Goal: Transaction & Acquisition: Purchase product/service

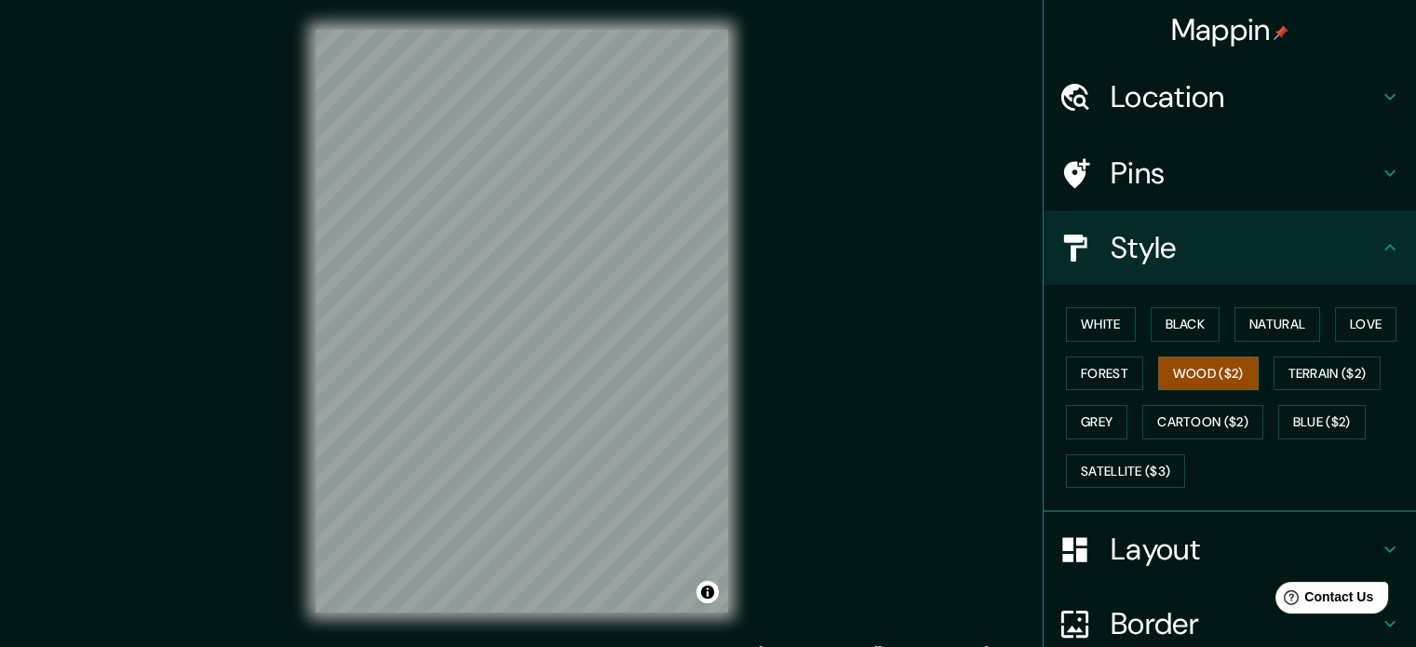
click at [1059, 312] on div "White Black Natural Love Forest Wood ($2) Terrain ($2) Grey Cartoon ($2) Blue (…" at bounding box center [1237, 398] width 357 height 196
click at [1066, 320] on button "White" at bounding box center [1101, 324] width 70 height 34
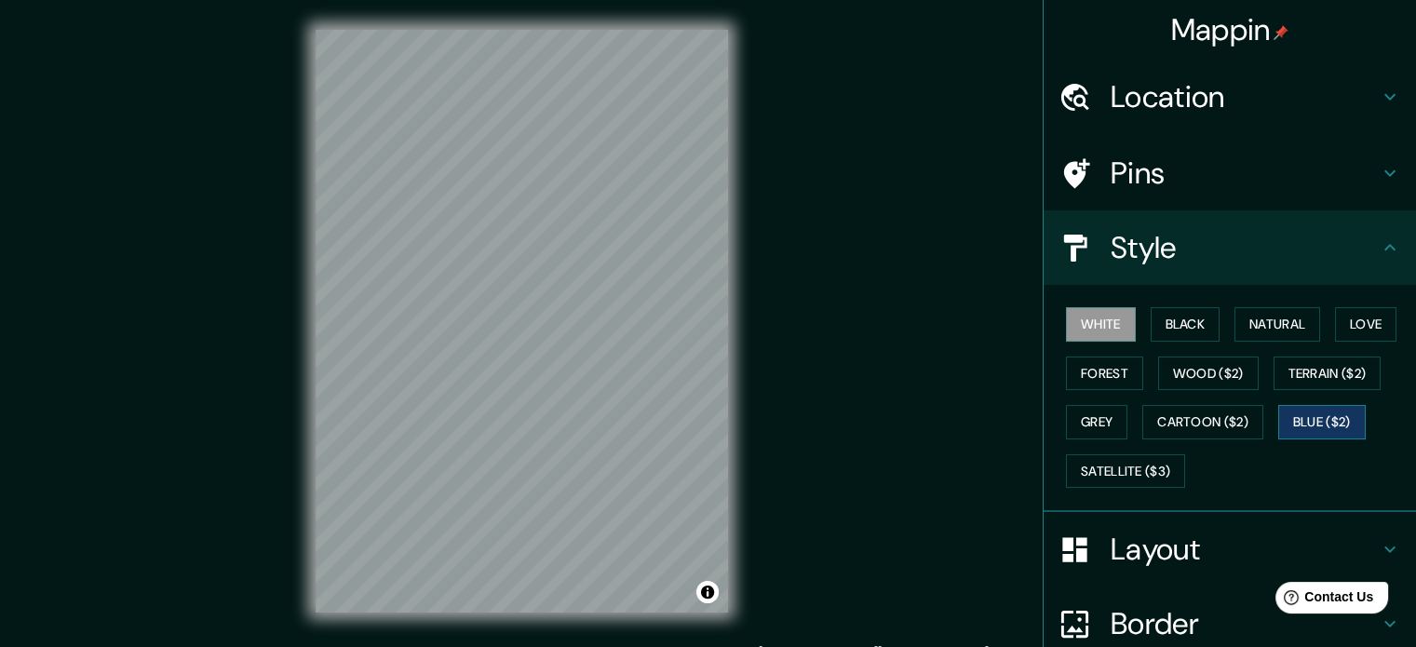
click at [1312, 413] on button "Blue ($2)" at bounding box center [1322, 422] width 88 height 34
click at [798, 301] on div "Mappin Location [GEOGRAPHIC_DATA] Pins Style White Black Natural Love Forest Wo…" at bounding box center [708, 336] width 1416 height 672
click at [1133, 468] on button "Satellite ($3)" at bounding box center [1125, 471] width 119 height 34
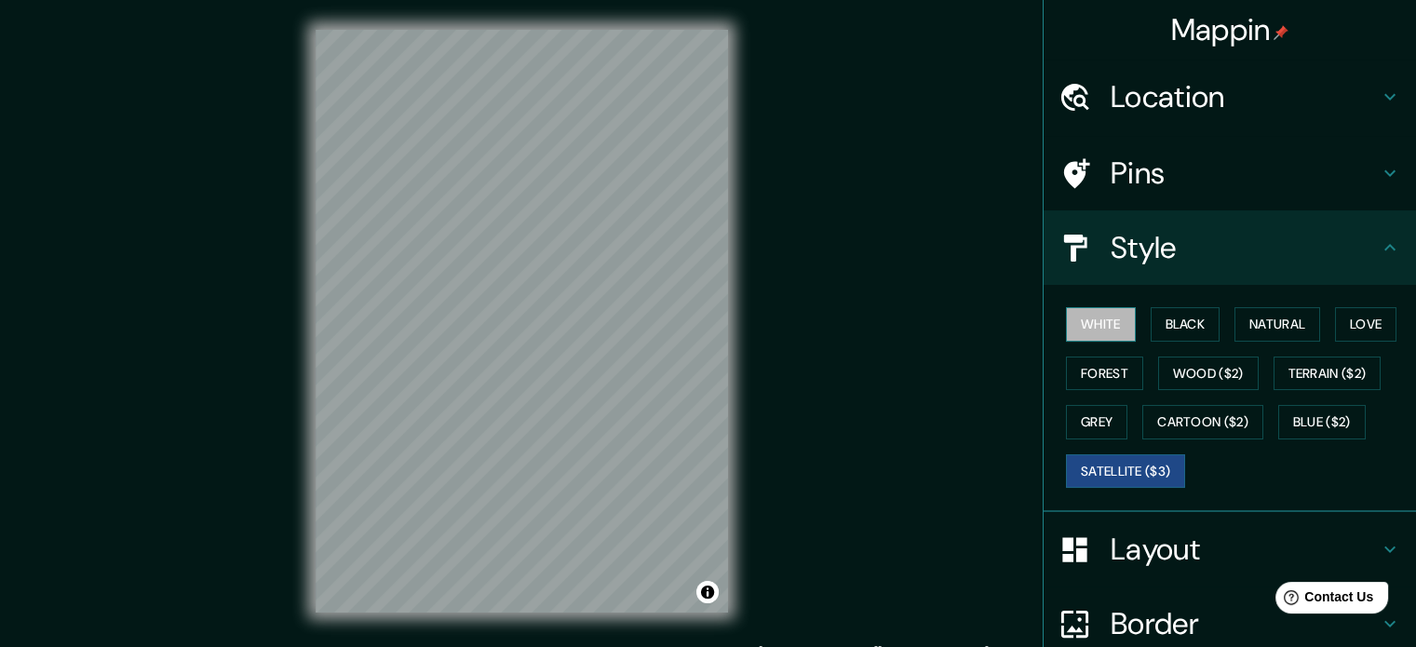
click at [1097, 312] on button "White" at bounding box center [1101, 324] width 70 height 34
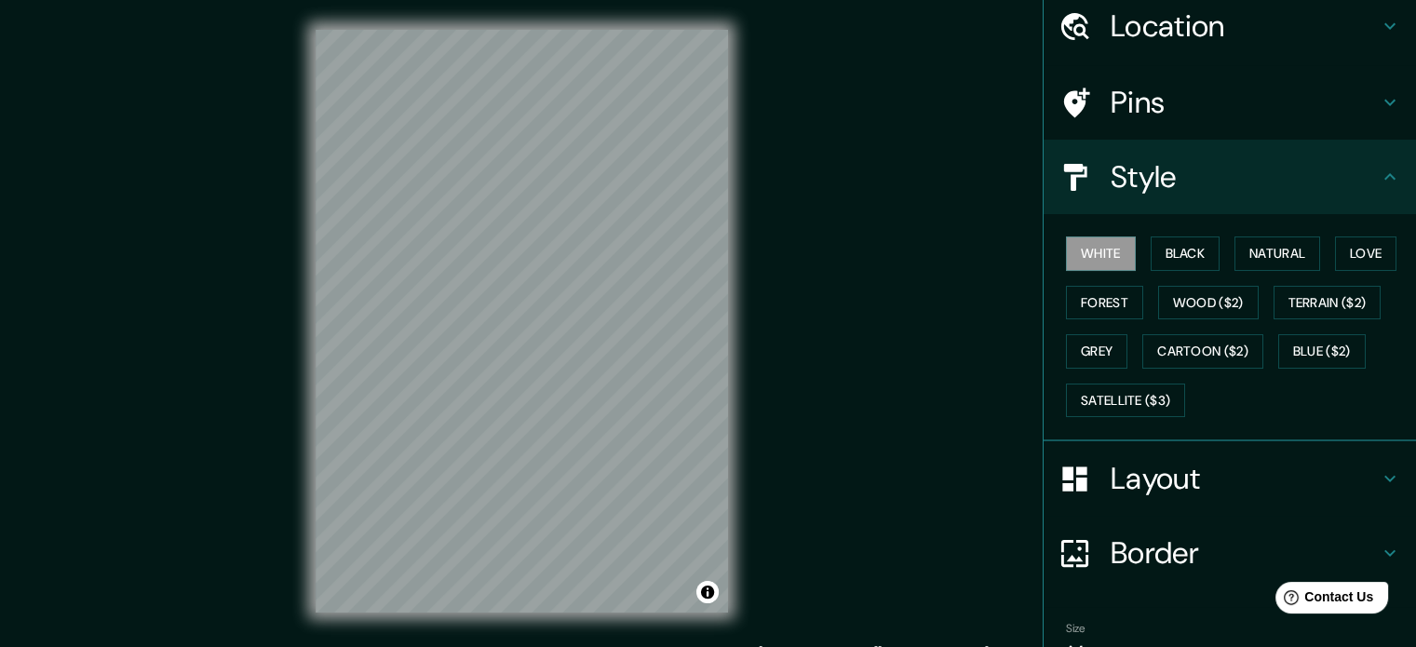
scroll to position [166, 0]
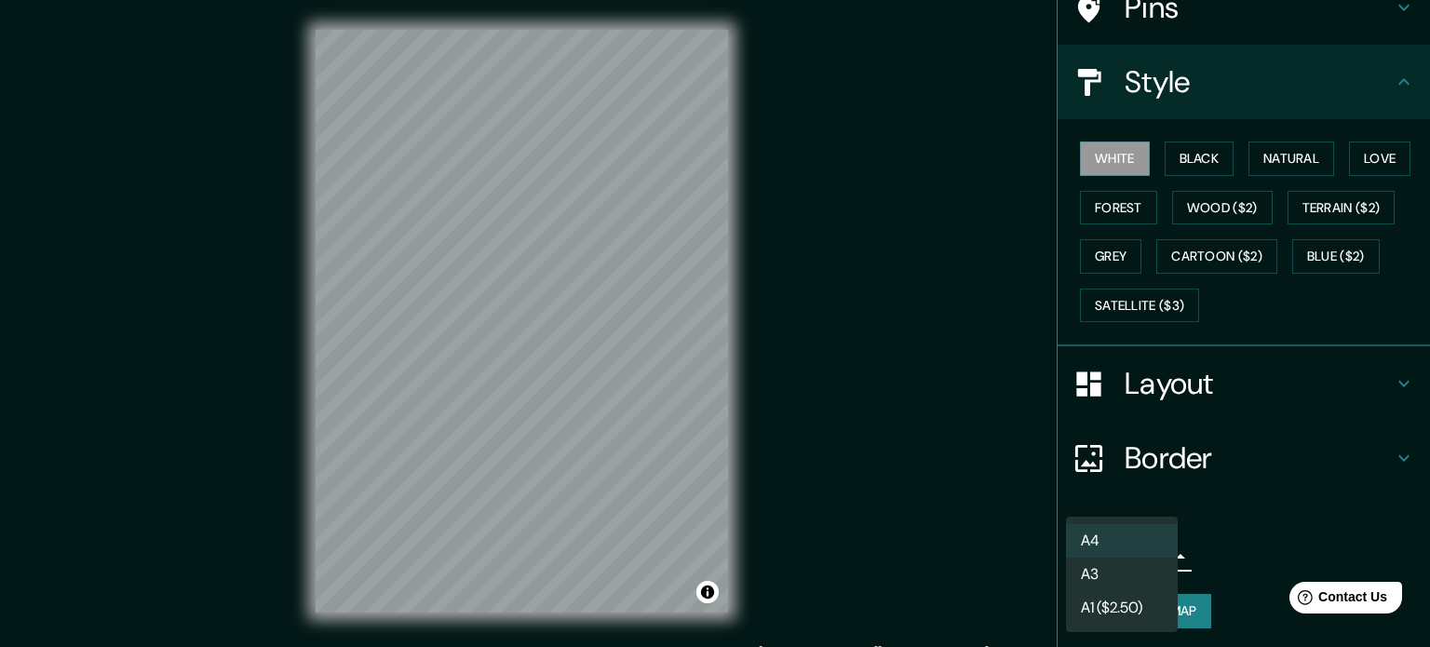
click at [1110, 546] on body "Mappin Location [GEOGRAPHIC_DATA] Pins Style White Black Natural Love Forest Wo…" at bounding box center [715, 323] width 1430 height 647
click at [1116, 580] on li "A3" at bounding box center [1122, 575] width 112 height 34
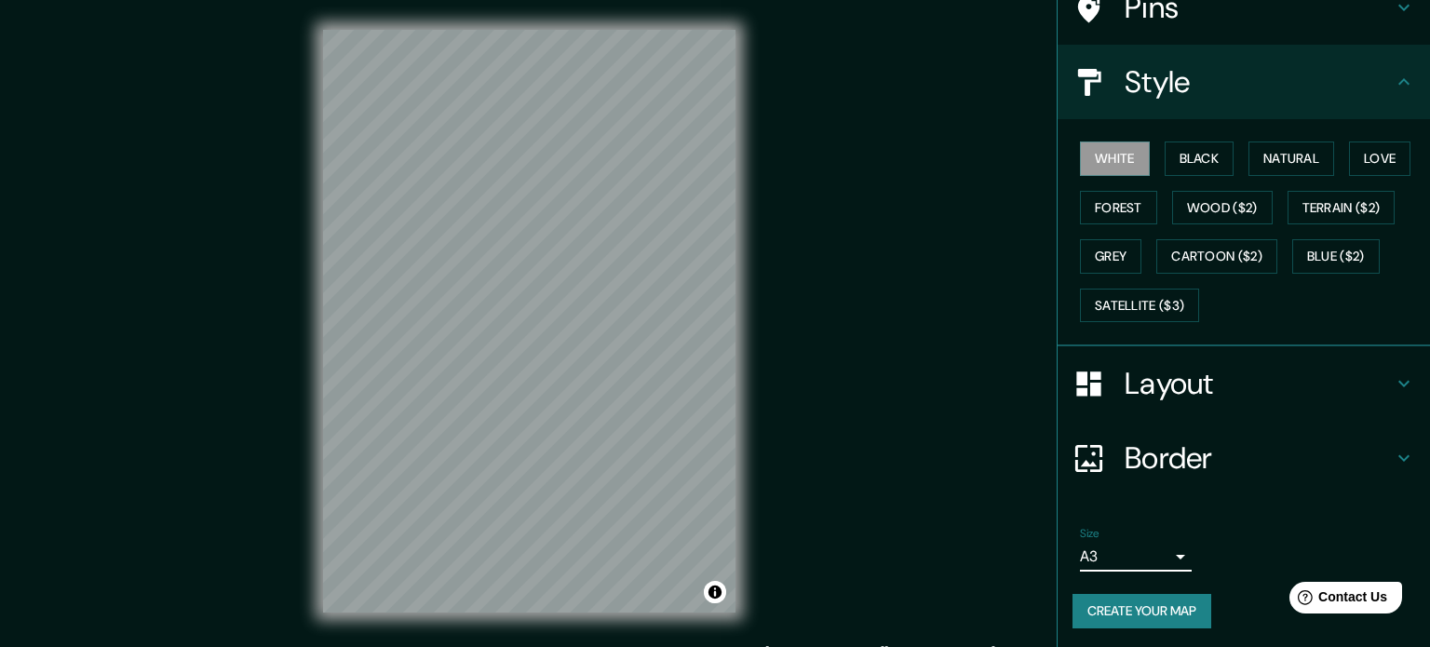
click at [1113, 544] on body "Mappin Location [GEOGRAPHIC_DATA] Pins Style White Black Natural Love Forest Wo…" at bounding box center [715, 323] width 1430 height 647
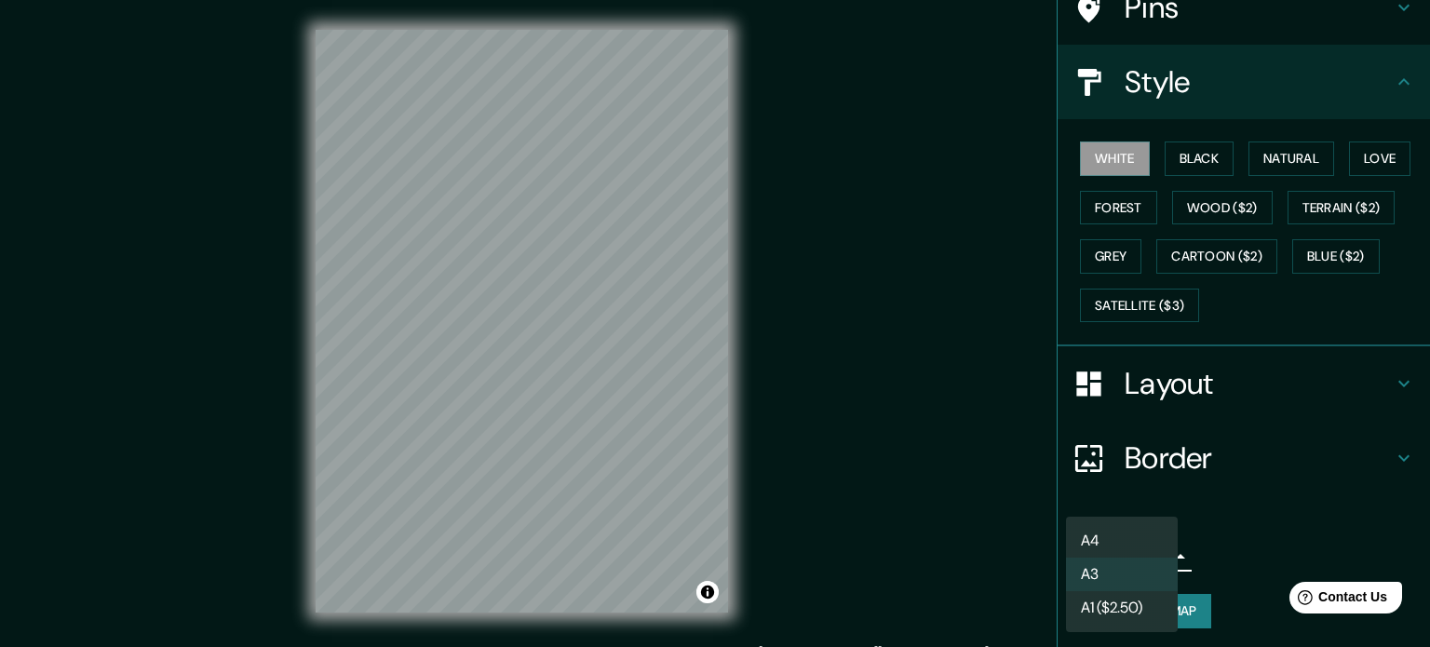
click at [1112, 602] on li "A1 ($2.50)" at bounding box center [1122, 608] width 112 height 34
click at [1118, 550] on body "Mappin Location [GEOGRAPHIC_DATA] Pins Style White Black Natural Love Forest Wo…" at bounding box center [715, 323] width 1430 height 647
click at [1121, 546] on li "A4" at bounding box center [1122, 541] width 112 height 34
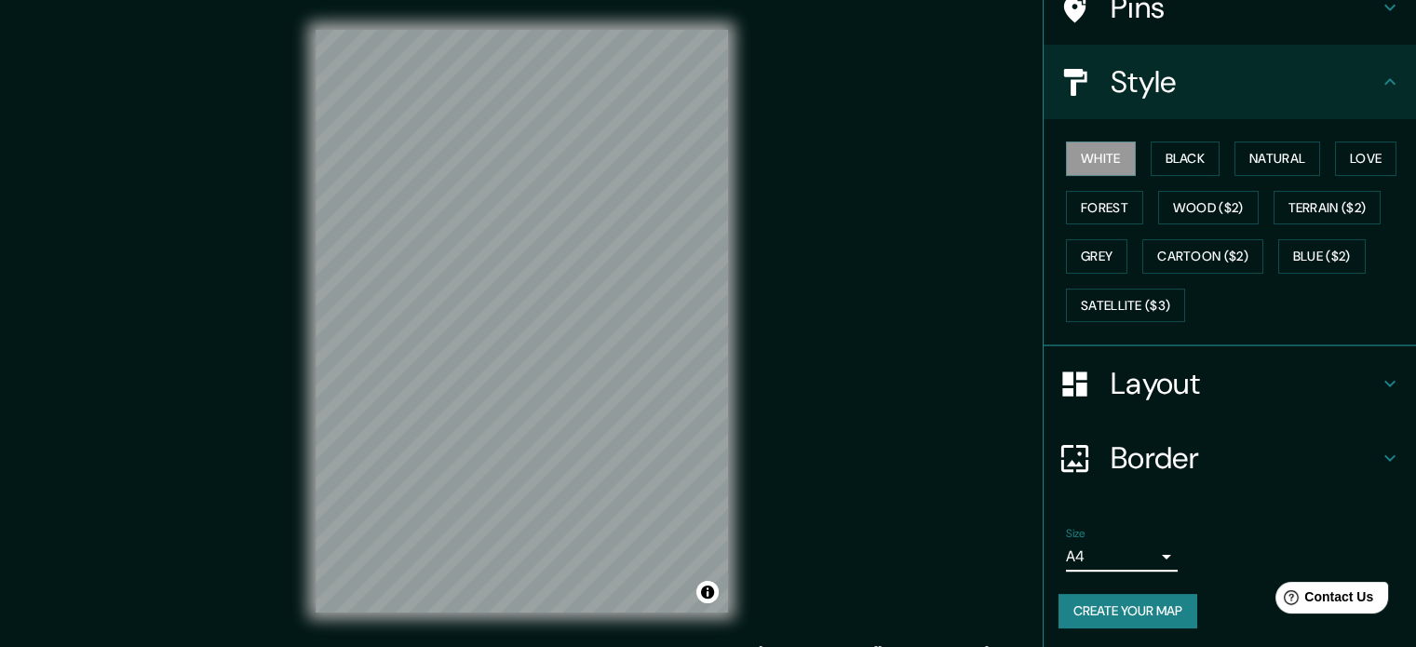
click at [1117, 387] on h4 "Layout" at bounding box center [1245, 383] width 268 height 37
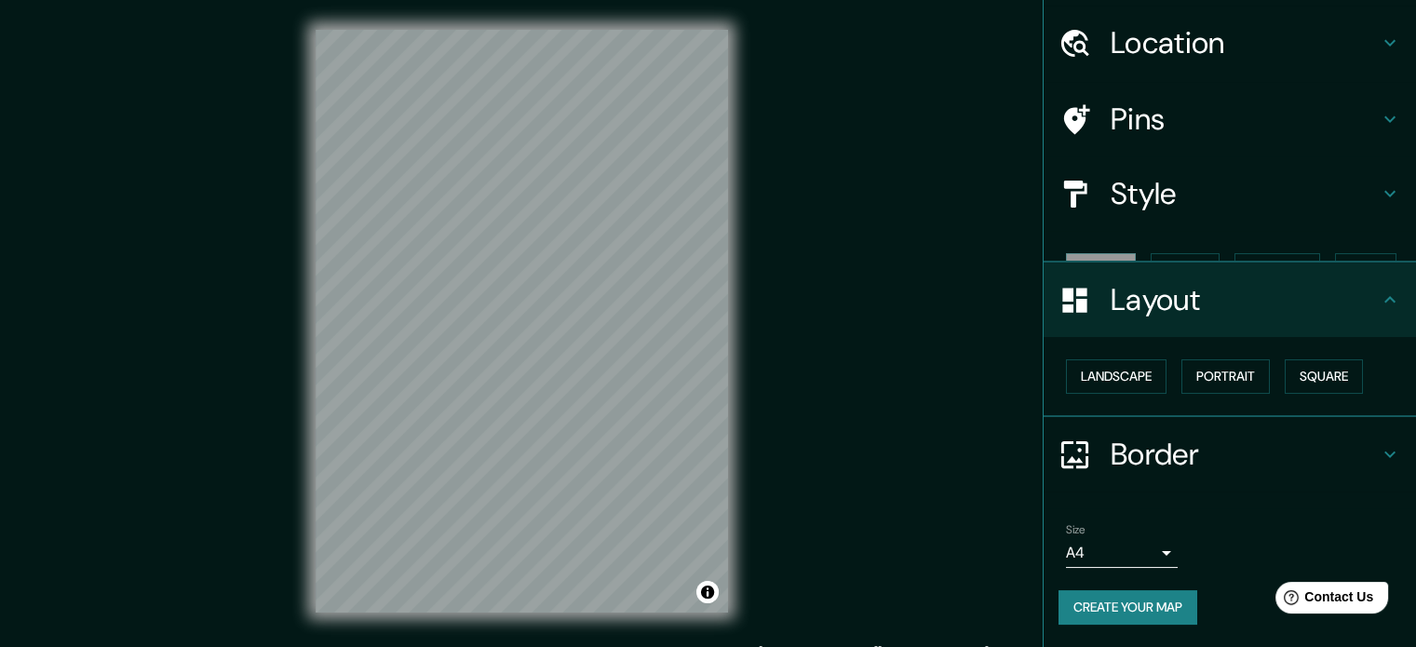
scroll to position [20, 0]
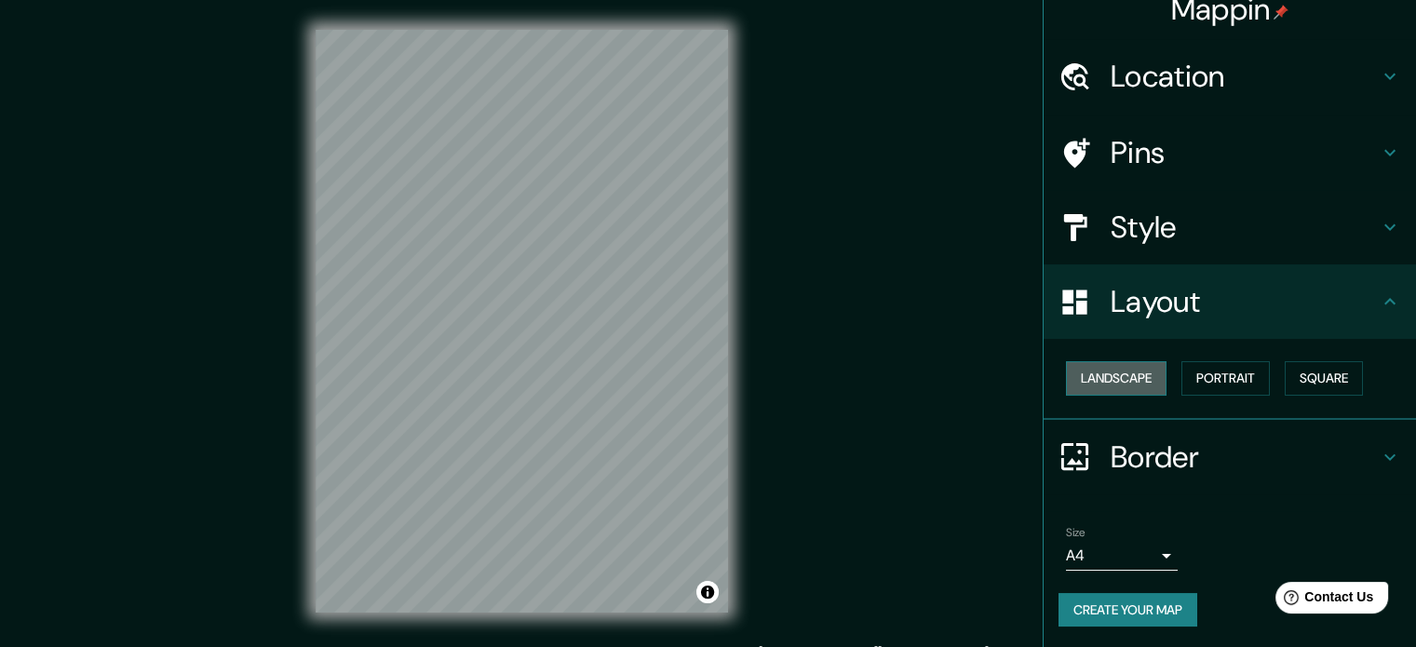
click at [1121, 375] on button "Landscape" at bounding box center [1116, 378] width 101 height 34
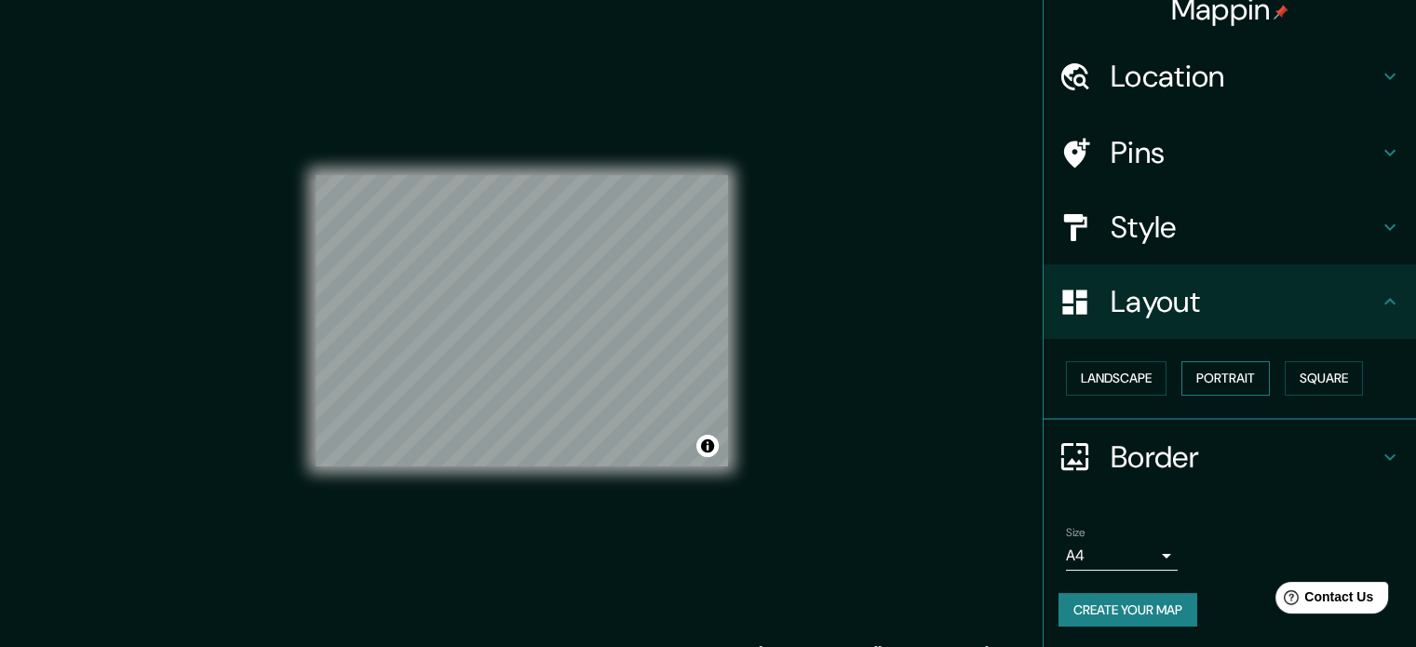
click at [1198, 370] on button "Portrait" at bounding box center [1225, 378] width 88 height 34
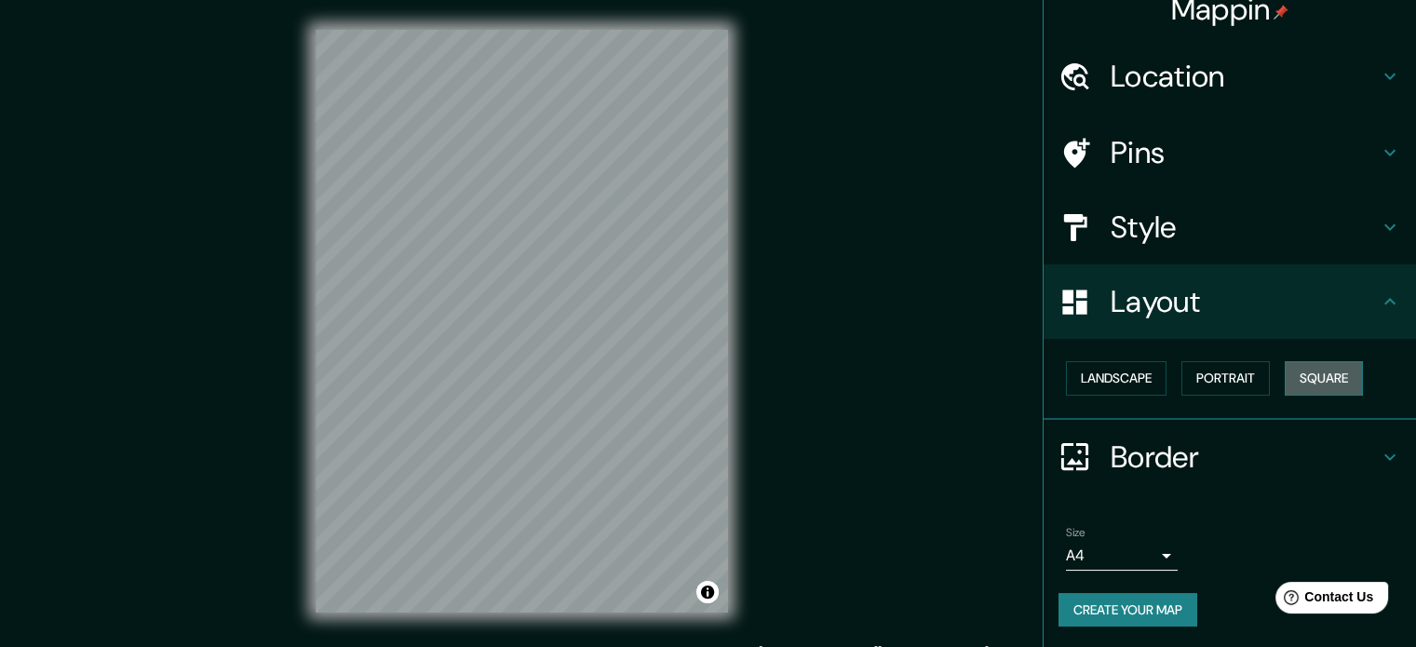
click at [1288, 375] on button "Square" at bounding box center [1324, 378] width 78 height 34
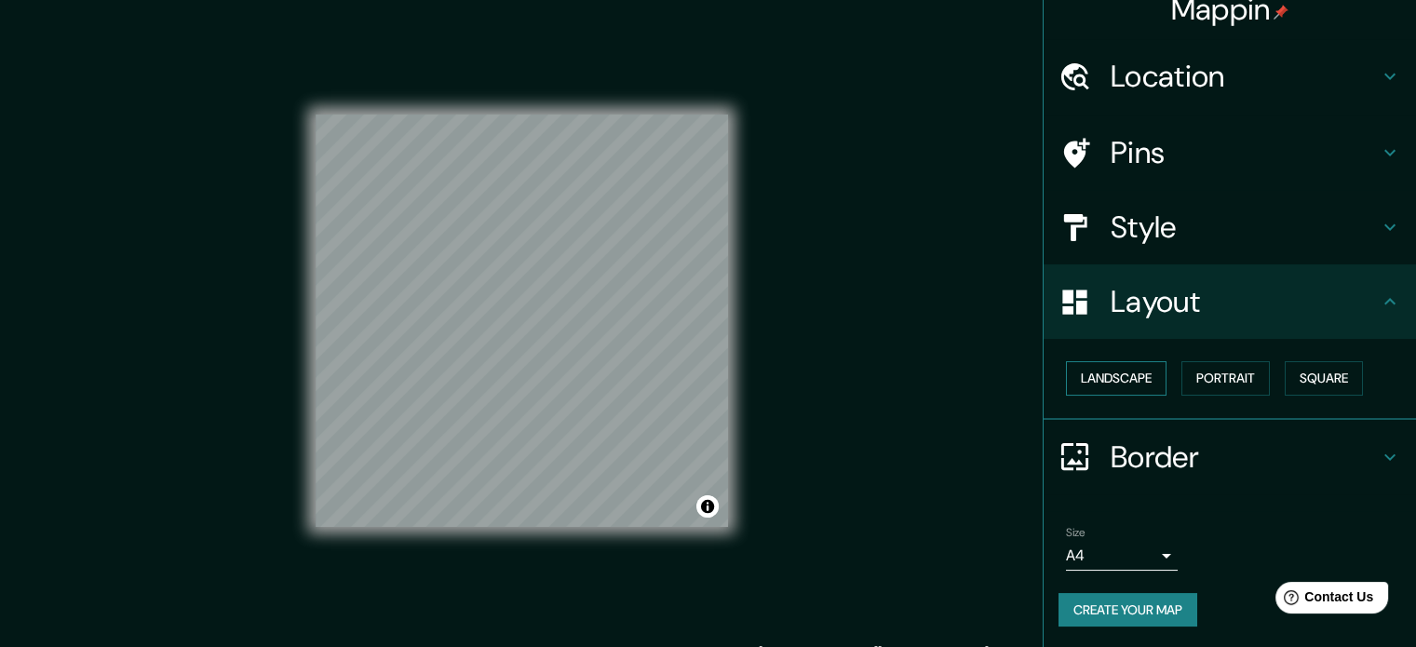
click at [1106, 388] on button "Landscape" at bounding box center [1116, 378] width 101 height 34
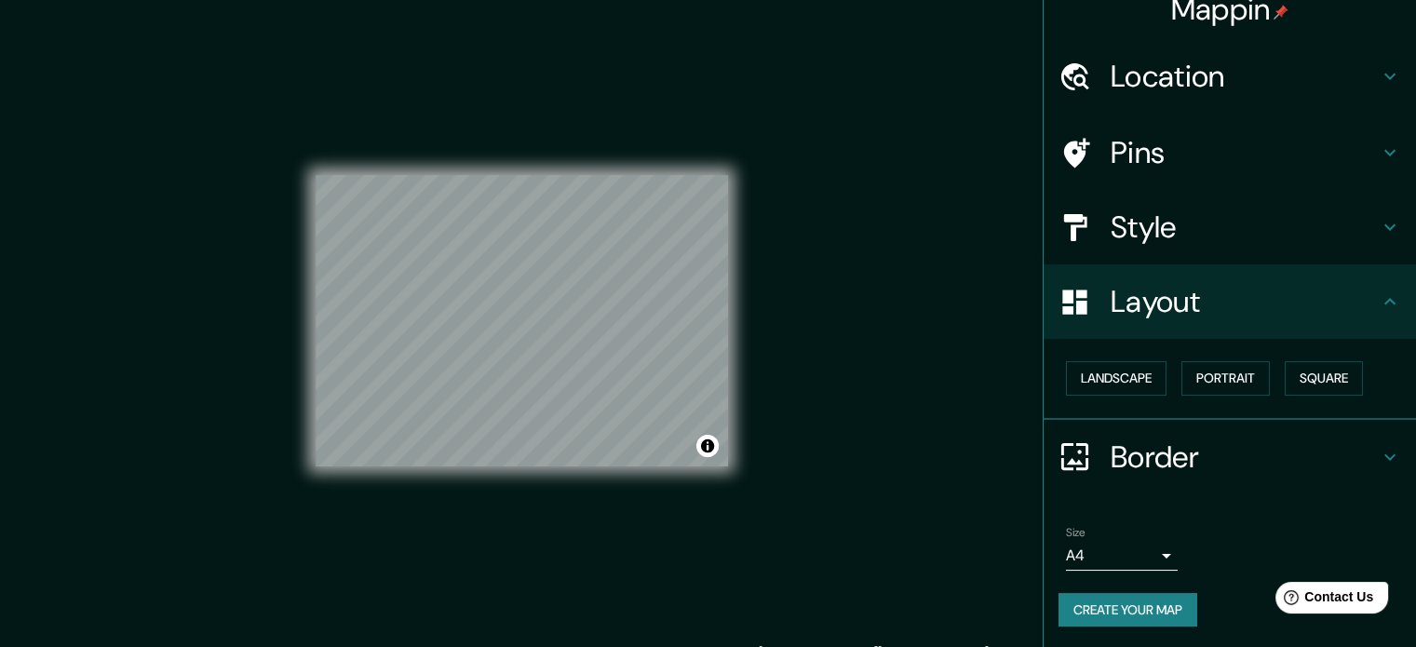
click at [1133, 237] on h4 "Style" at bounding box center [1245, 227] width 268 height 37
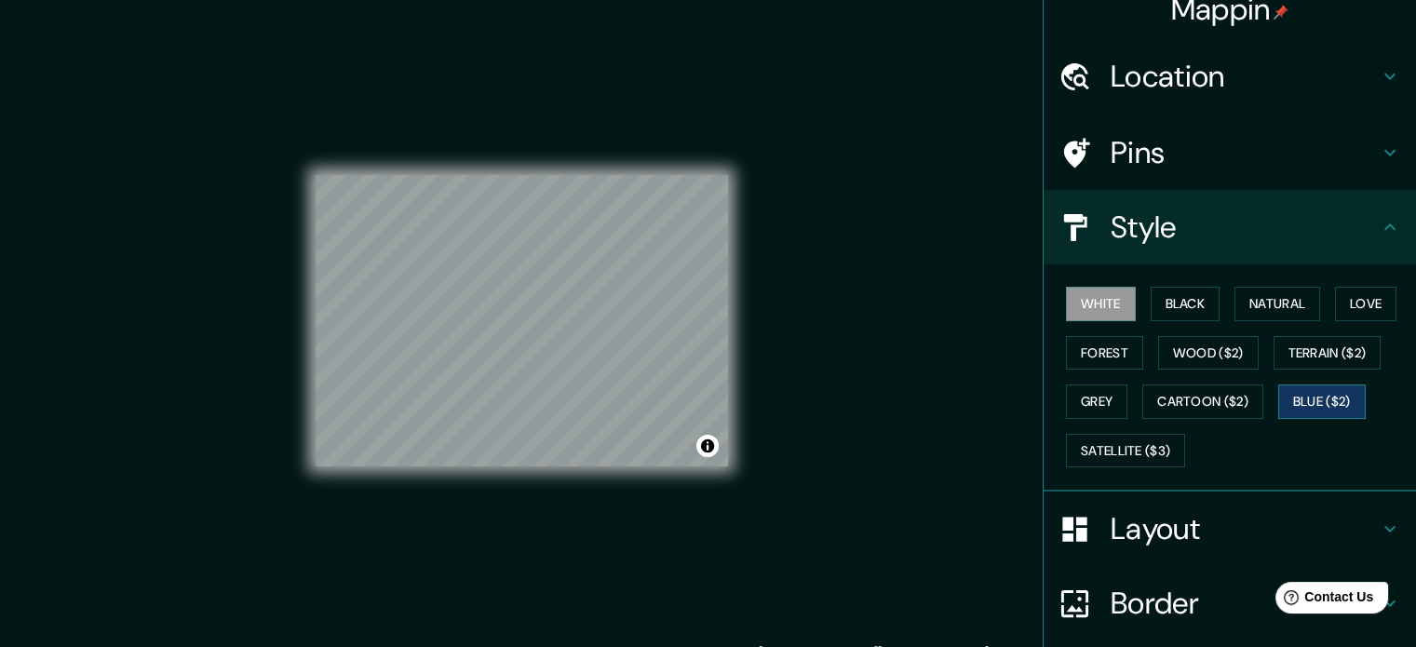
click at [1300, 396] on button "Blue ($2)" at bounding box center [1322, 401] width 88 height 34
click at [702, 445] on button "Toggle attribution" at bounding box center [707, 446] width 22 height 22
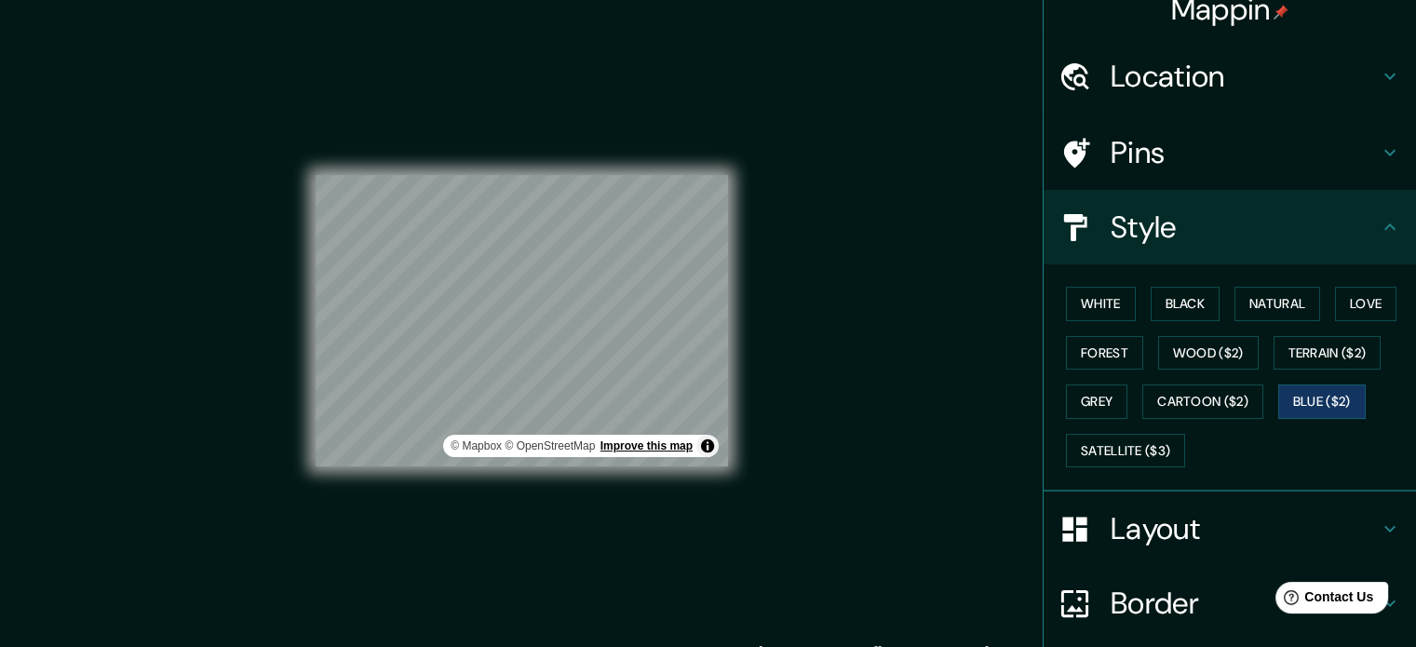
click at [663, 447] on link "Improve this map" at bounding box center [646, 445] width 92 height 13
click at [1103, 308] on button "White" at bounding box center [1101, 304] width 70 height 34
click at [1185, 304] on button "Black" at bounding box center [1186, 304] width 70 height 34
click at [1320, 399] on button "Blue ($2)" at bounding box center [1322, 401] width 88 height 34
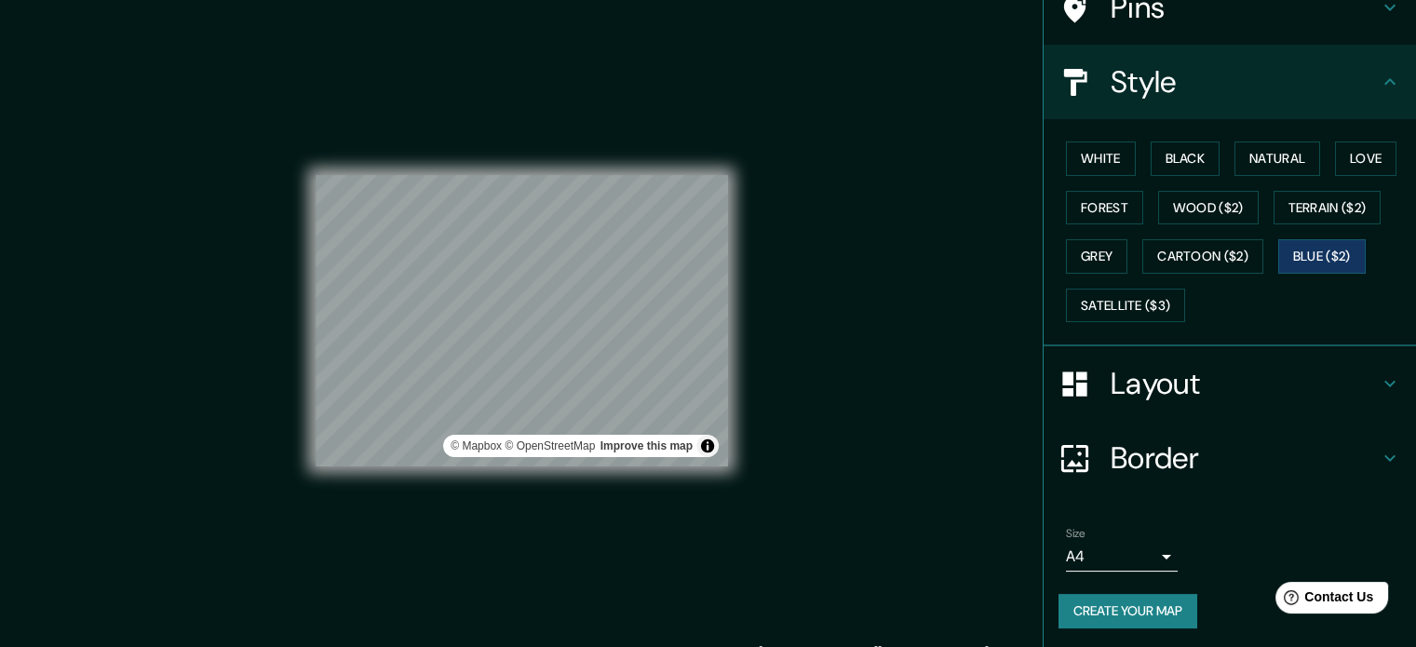
click at [1121, 602] on button "Create your map" at bounding box center [1128, 611] width 139 height 34
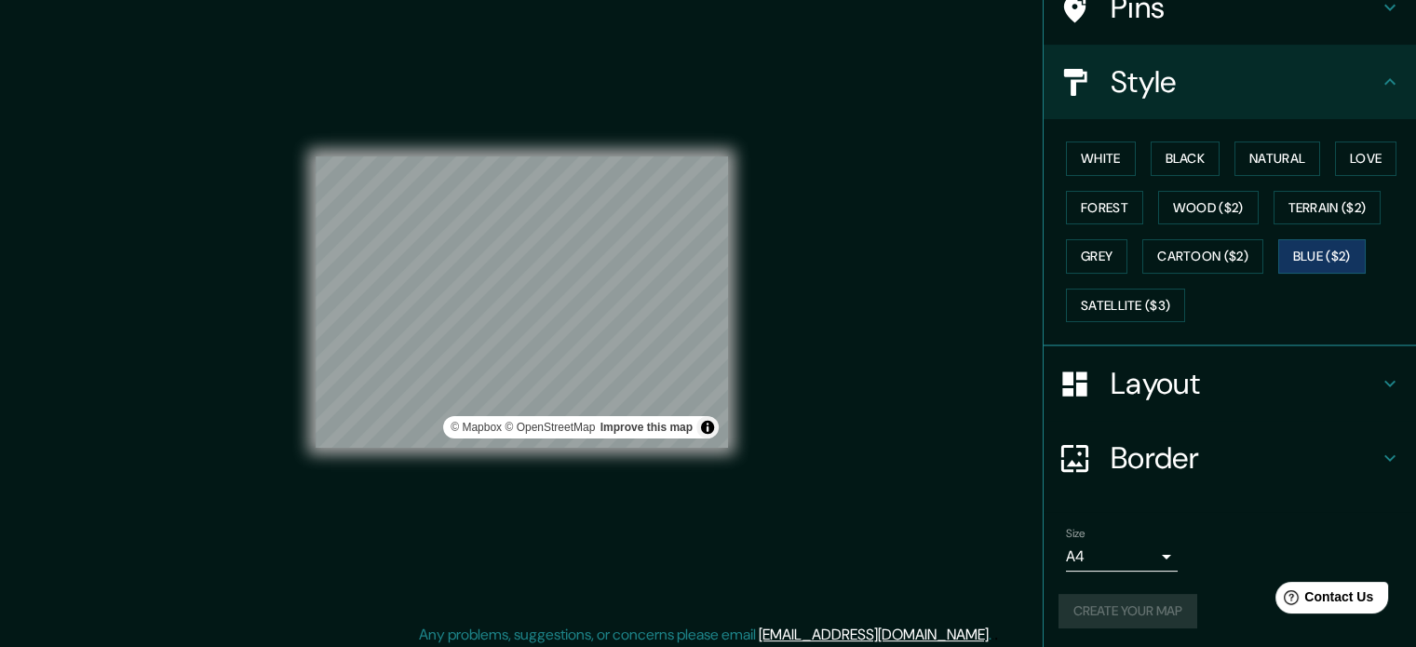
scroll to position [24, 0]
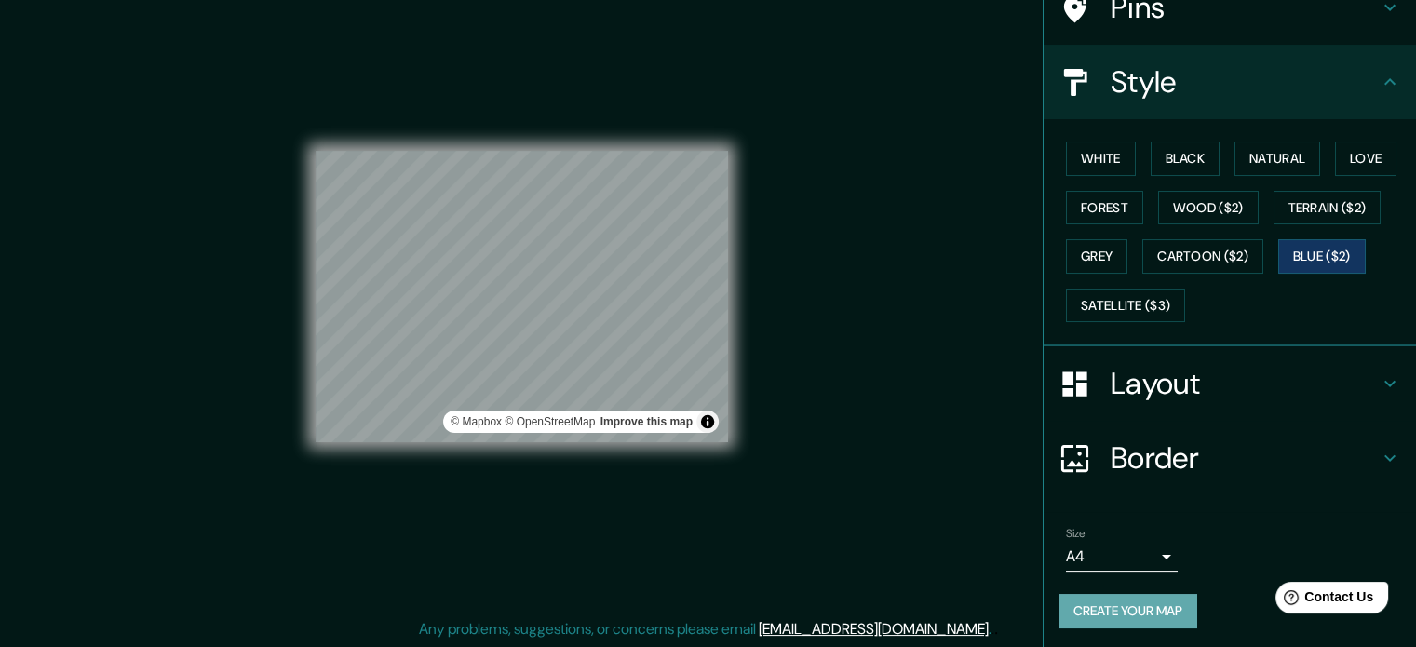
click at [1065, 595] on button "Create your map" at bounding box center [1128, 611] width 139 height 34
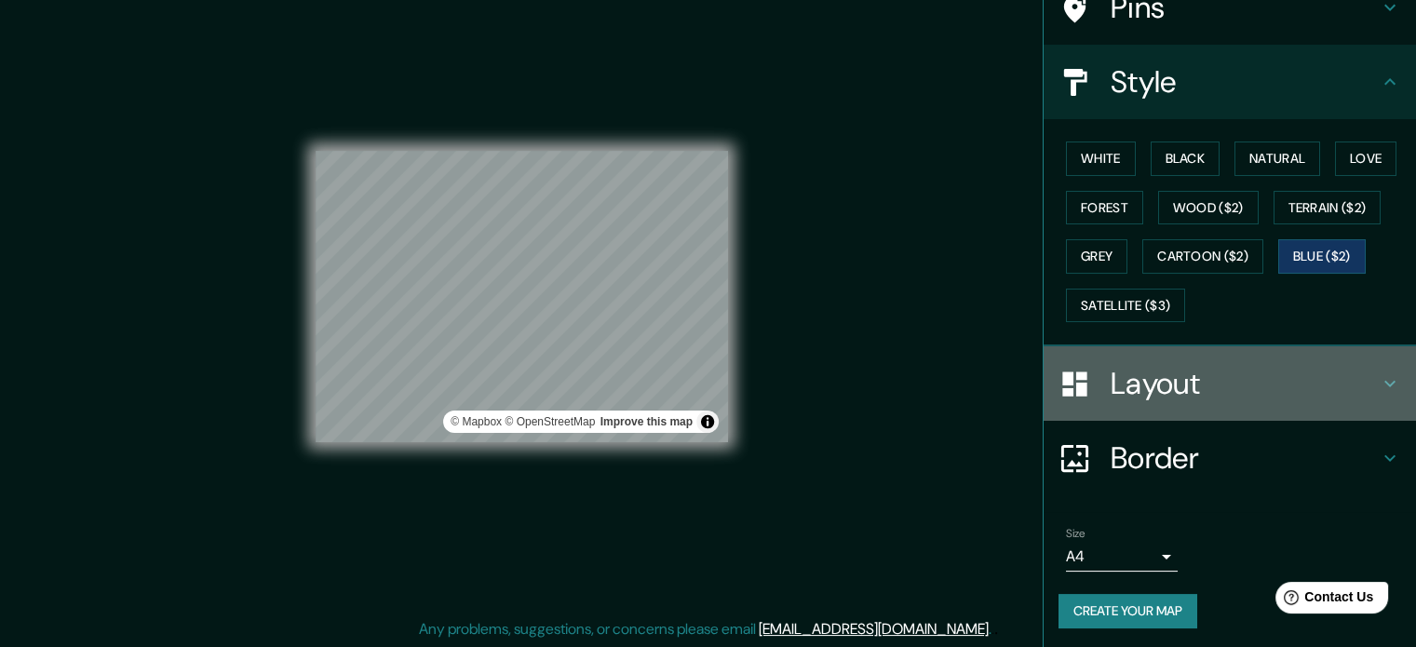
click at [1132, 367] on h4 "Layout" at bounding box center [1245, 383] width 268 height 37
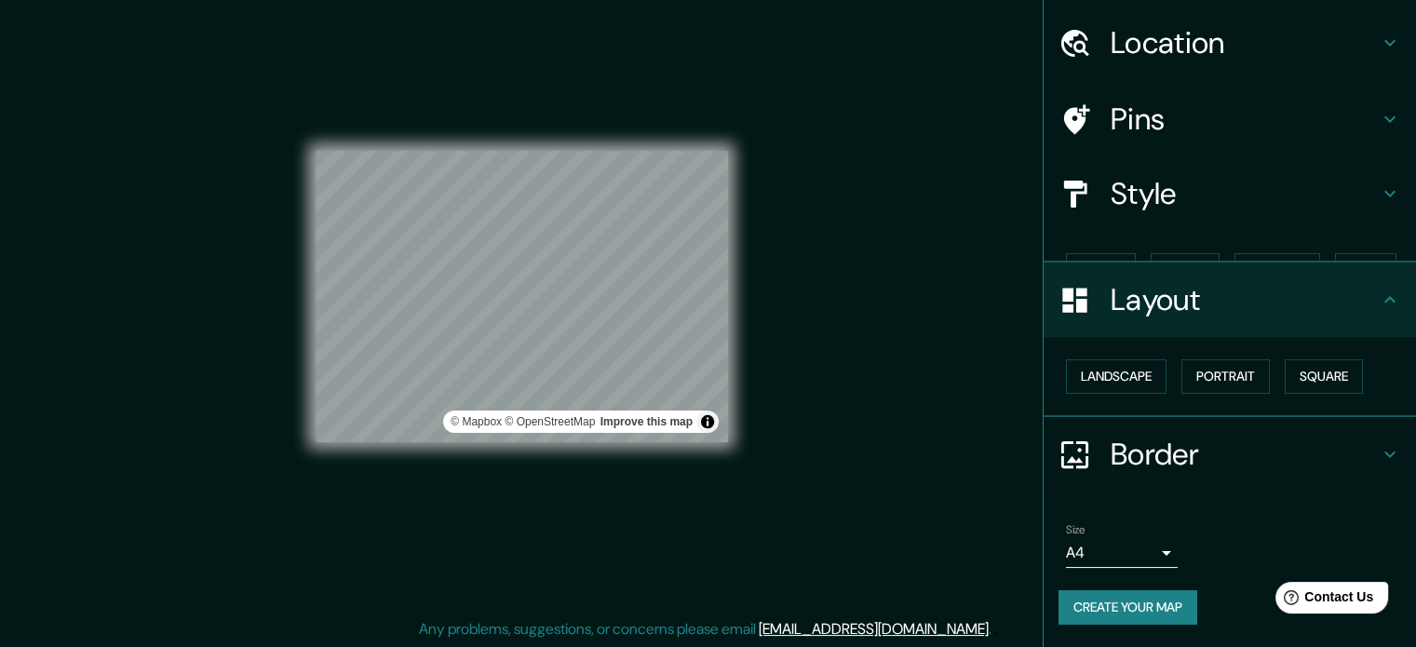
scroll to position [20, 0]
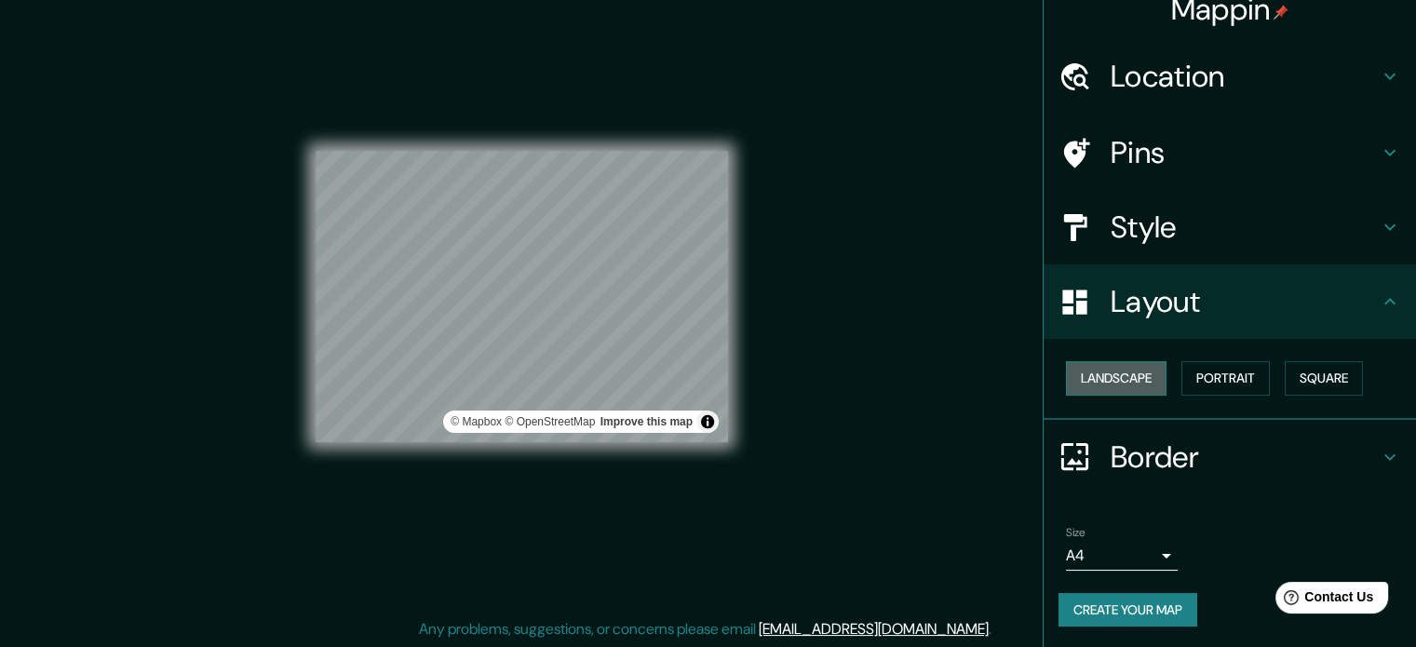
click at [1125, 387] on button "Landscape" at bounding box center [1116, 378] width 101 height 34
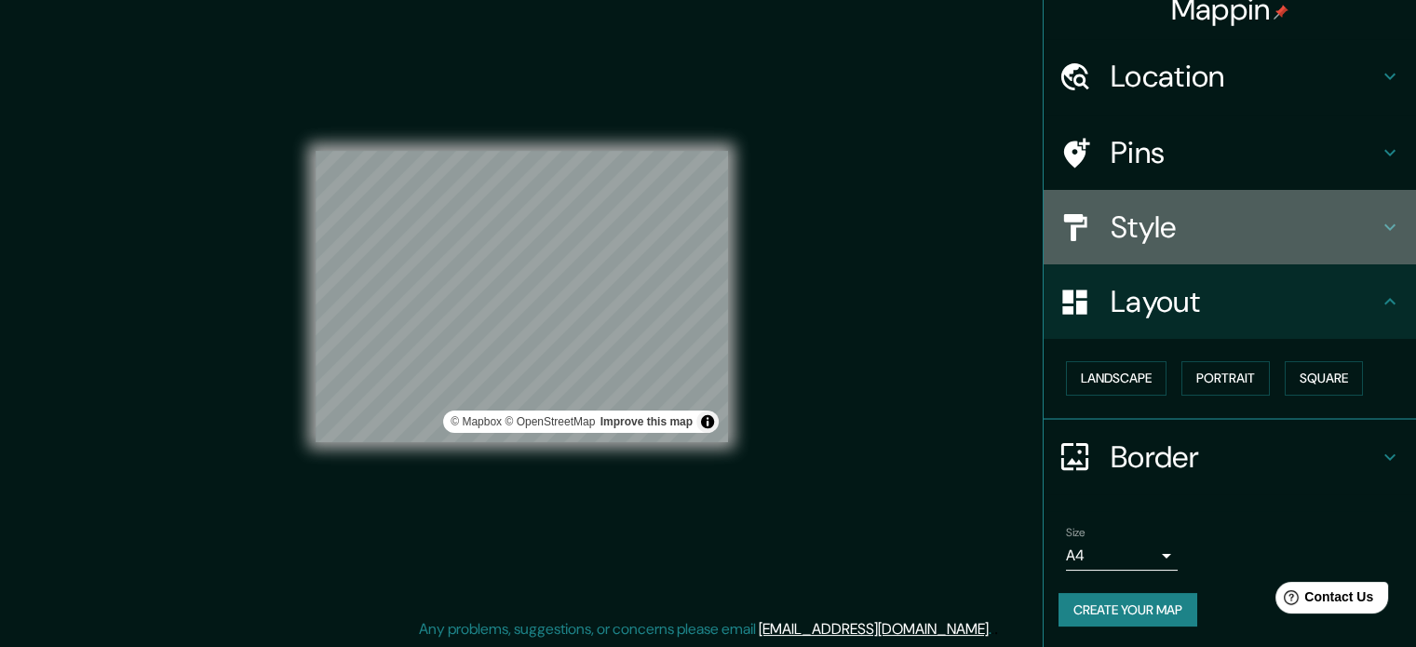
click at [1132, 241] on h4 "Style" at bounding box center [1245, 227] width 268 height 37
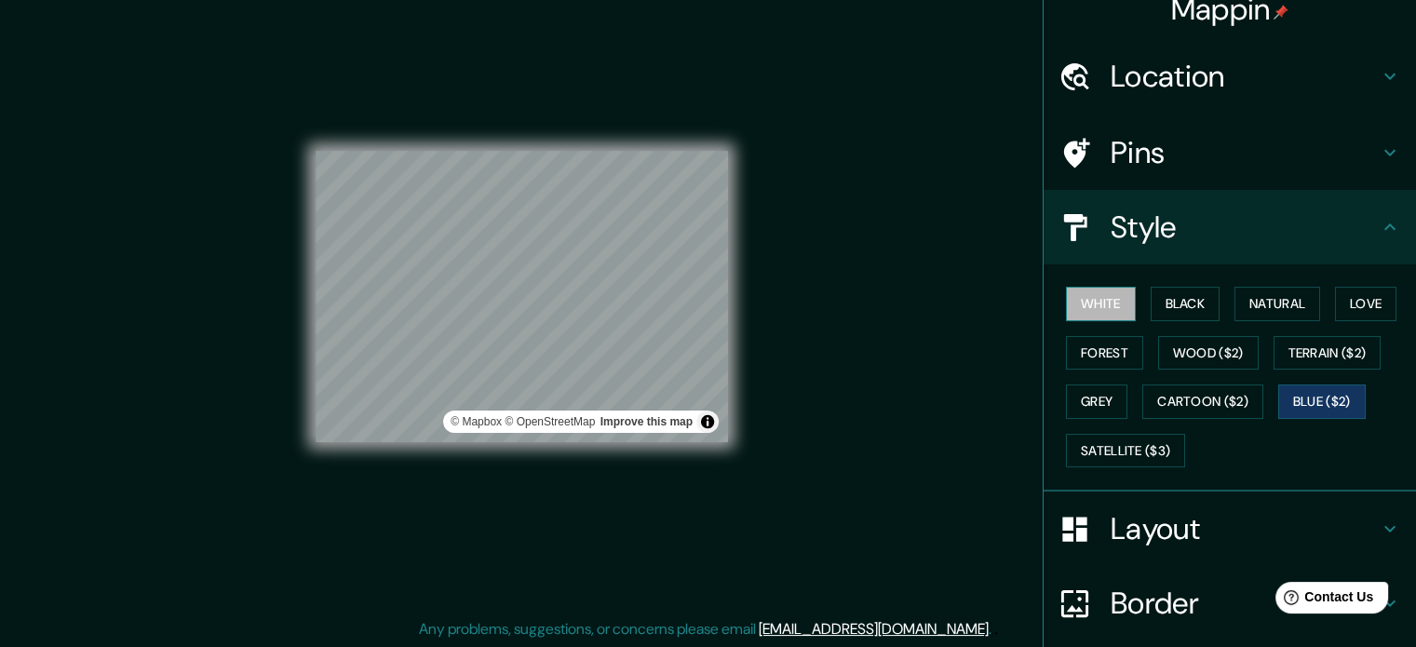
click at [1110, 297] on button "White" at bounding box center [1101, 304] width 70 height 34
click at [1108, 341] on button "Forest" at bounding box center [1104, 353] width 77 height 34
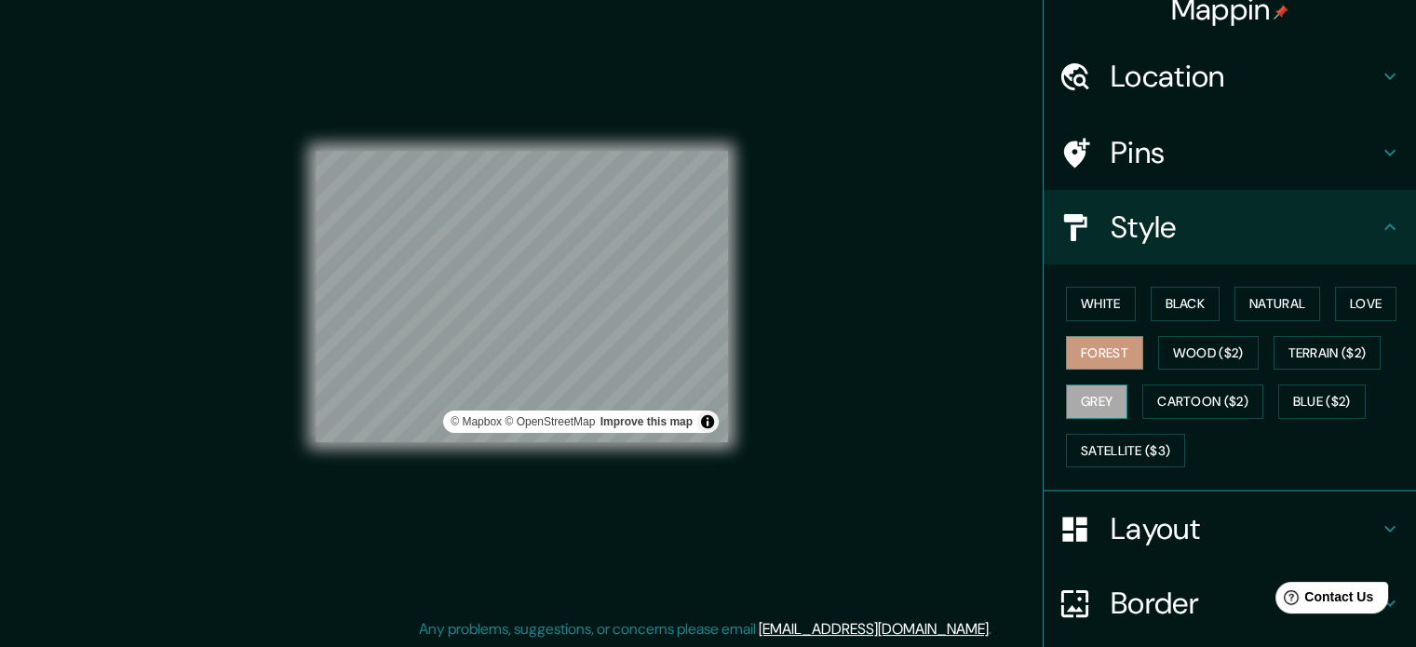
click at [1107, 388] on button "Grey" at bounding box center [1096, 401] width 61 height 34
click at [1088, 449] on button "Satellite ($3)" at bounding box center [1125, 451] width 119 height 34
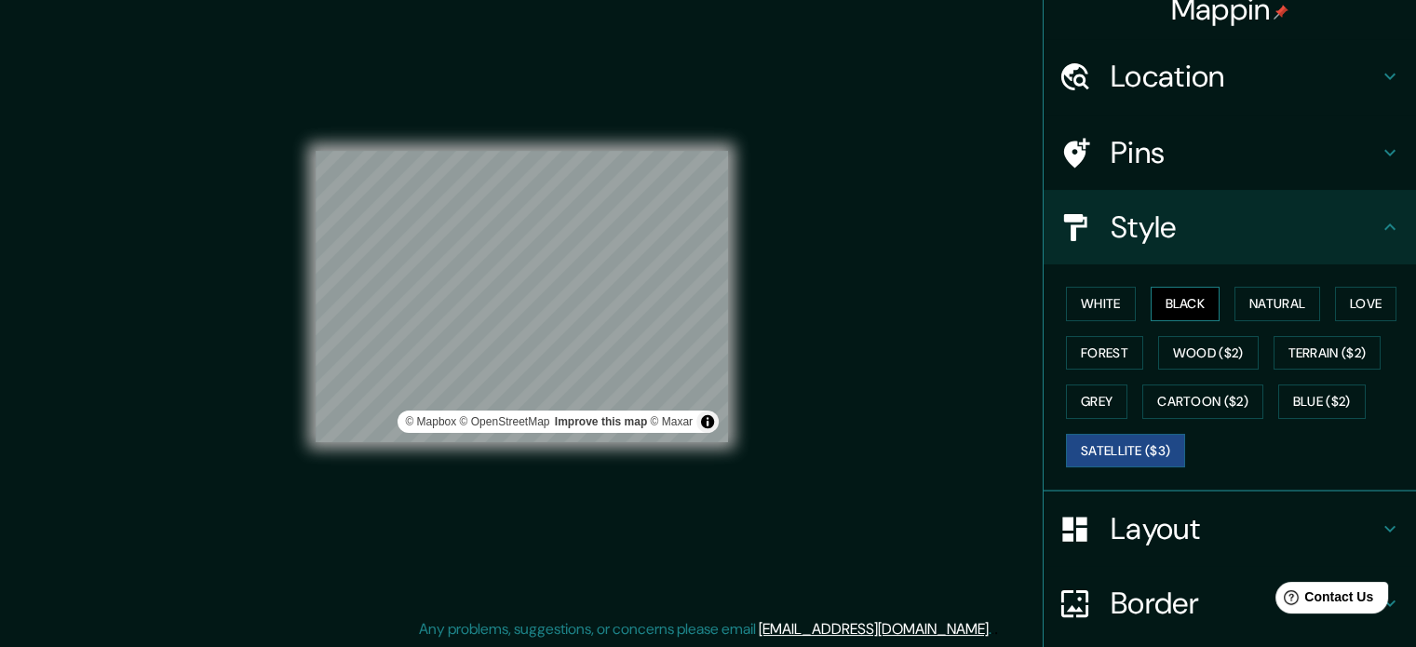
click at [1167, 303] on button "Black" at bounding box center [1186, 304] width 70 height 34
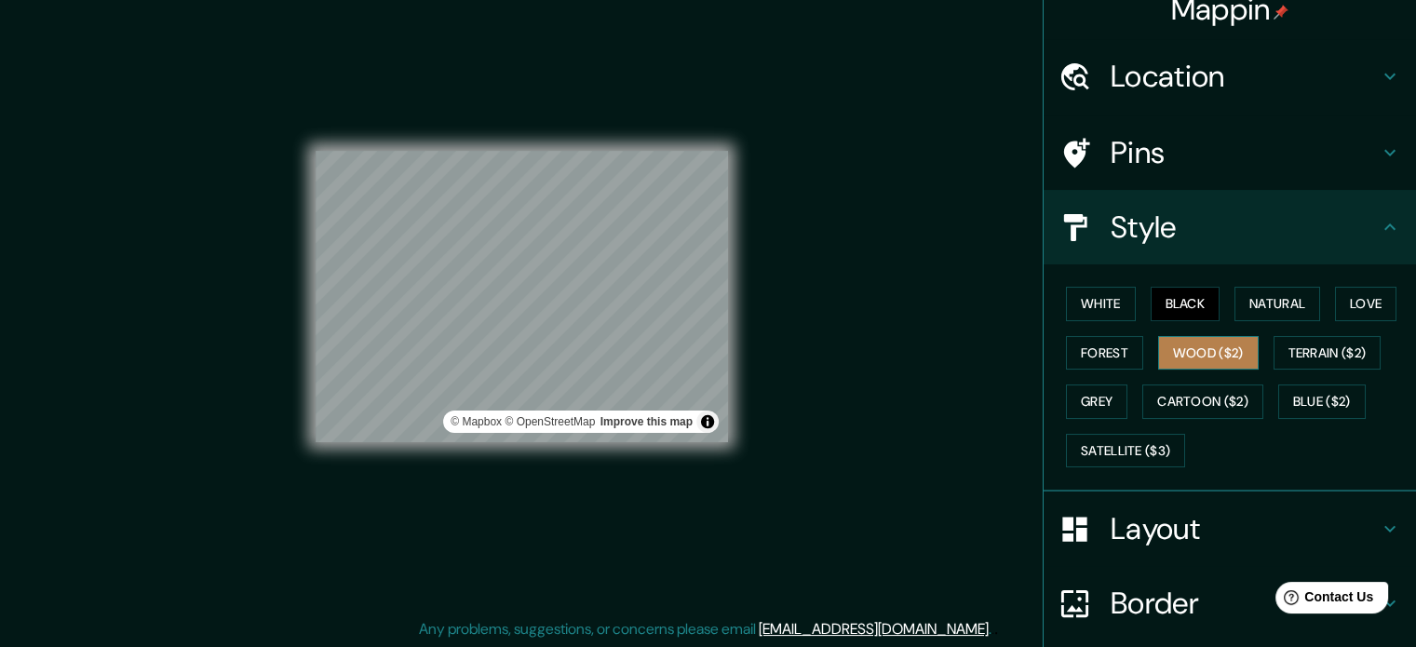
click at [1171, 338] on button "Wood ($2)" at bounding box center [1208, 353] width 101 height 34
click at [1170, 400] on button "Cartoon ($2)" at bounding box center [1202, 401] width 121 height 34
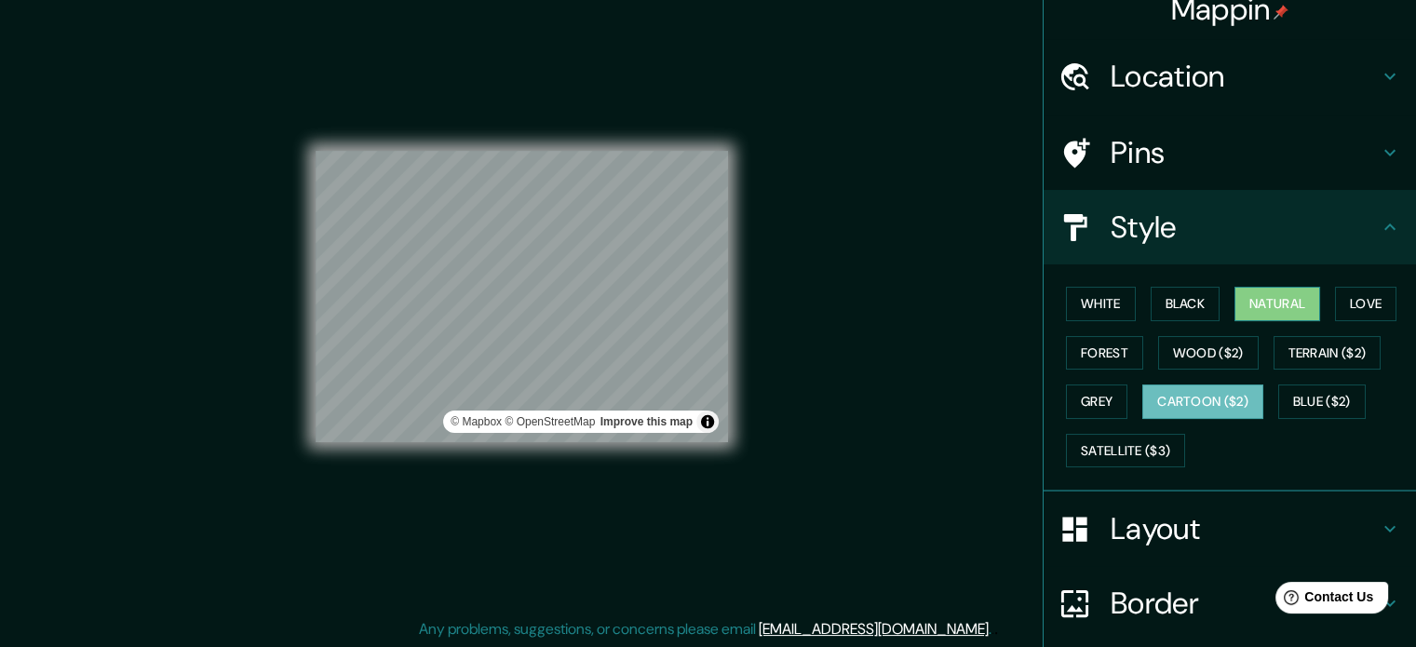
click at [1253, 306] on button "Natural" at bounding box center [1277, 304] width 86 height 34
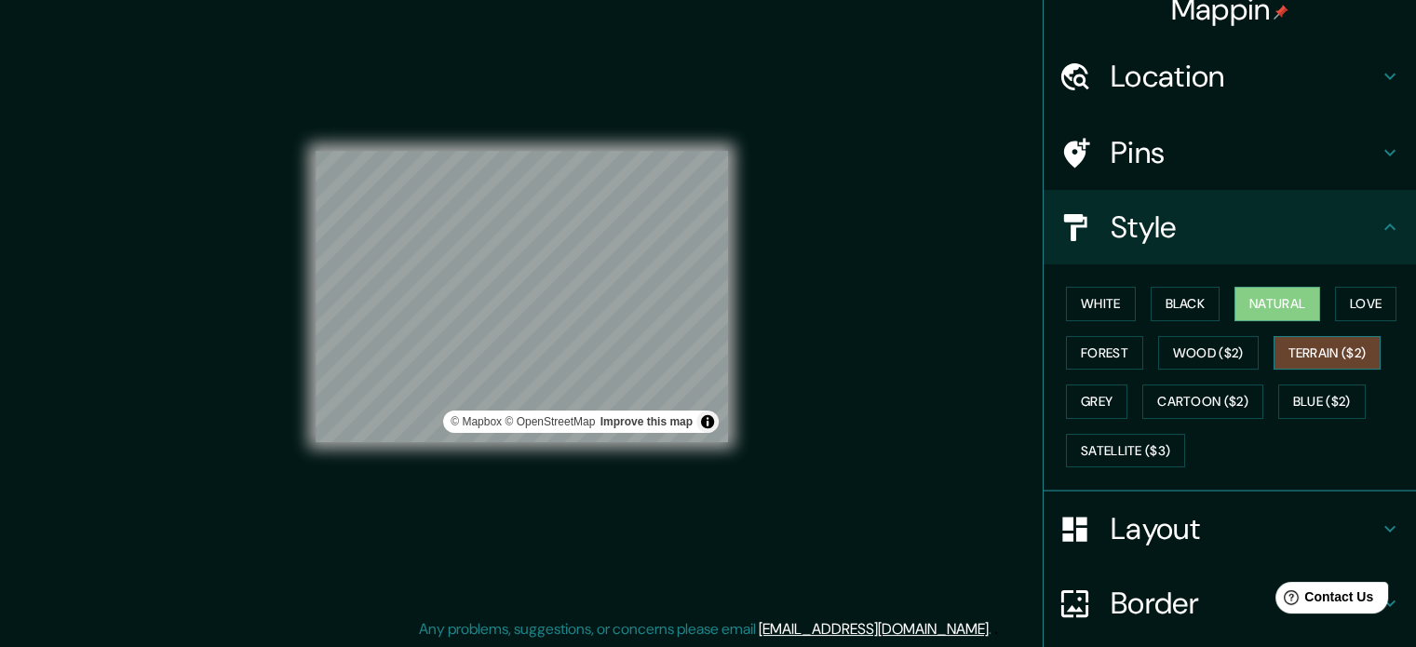
click at [1291, 337] on button "Terrain ($2)" at bounding box center [1328, 353] width 108 height 34
click at [1301, 403] on button "Blue ($2)" at bounding box center [1322, 401] width 88 height 34
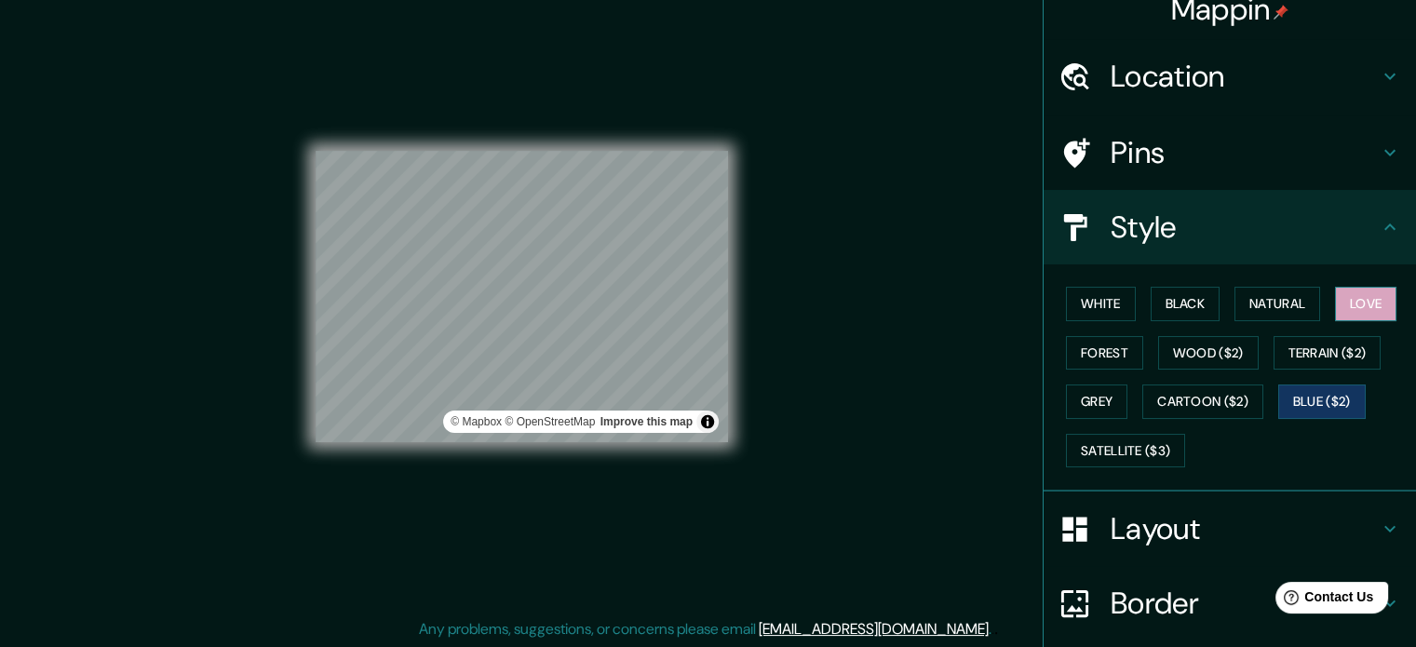
click at [1343, 302] on button "Love" at bounding box center [1365, 304] width 61 height 34
click at [1342, 386] on button "Blue ($2)" at bounding box center [1322, 401] width 88 height 34
click at [1121, 532] on h4 "Layout" at bounding box center [1245, 528] width 268 height 37
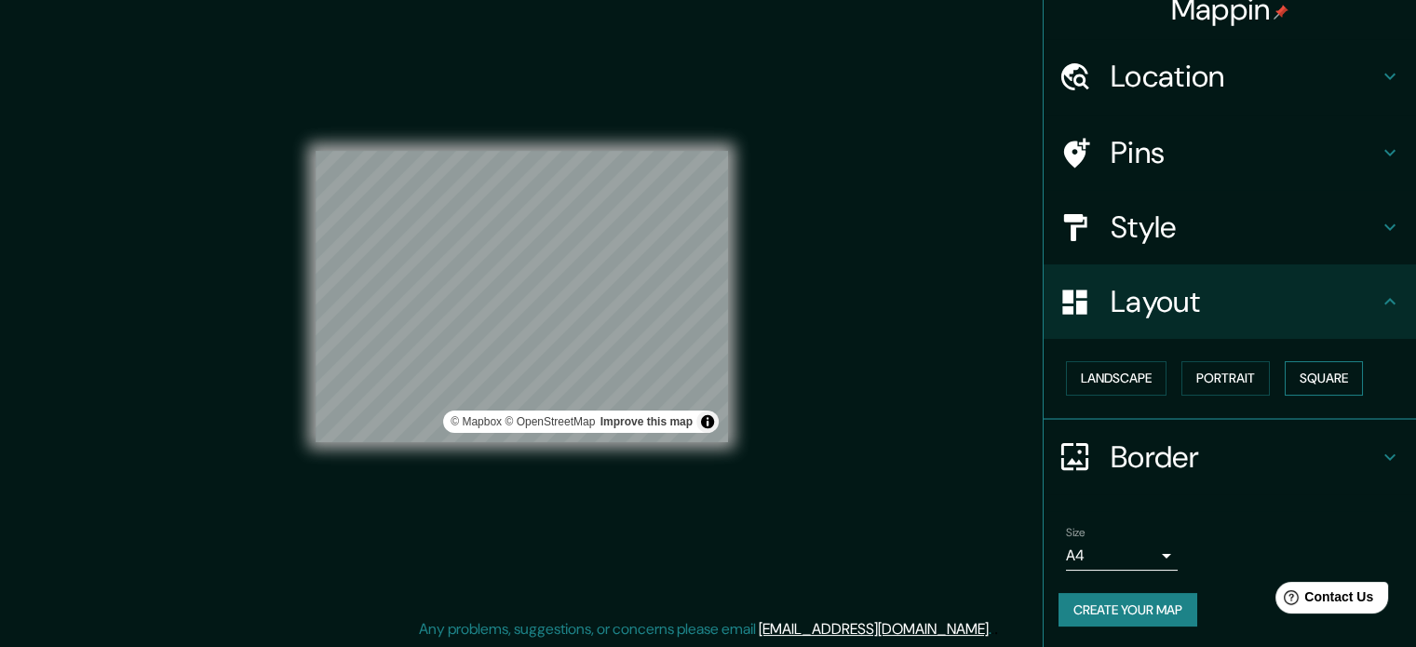
click at [1314, 372] on button "Square" at bounding box center [1324, 378] width 78 height 34
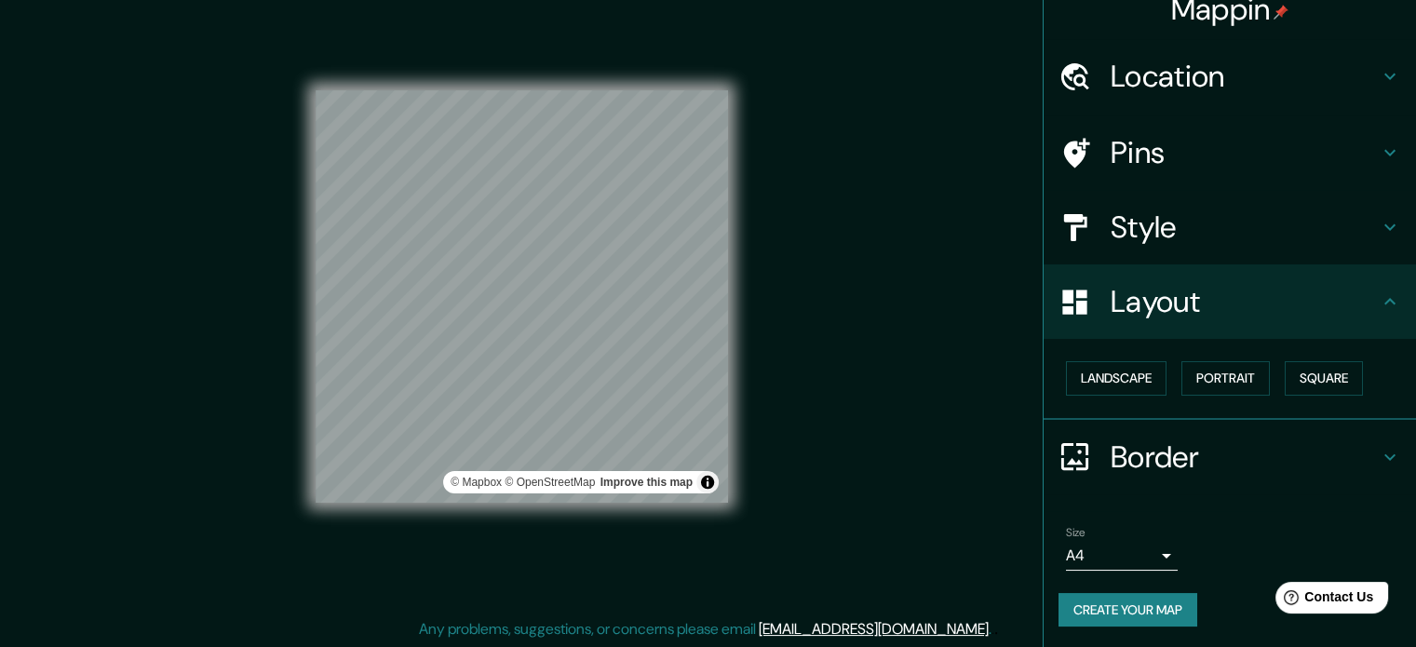
click at [1201, 283] on h4 "Layout" at bounding box center [1245, 301] width 268 height 37
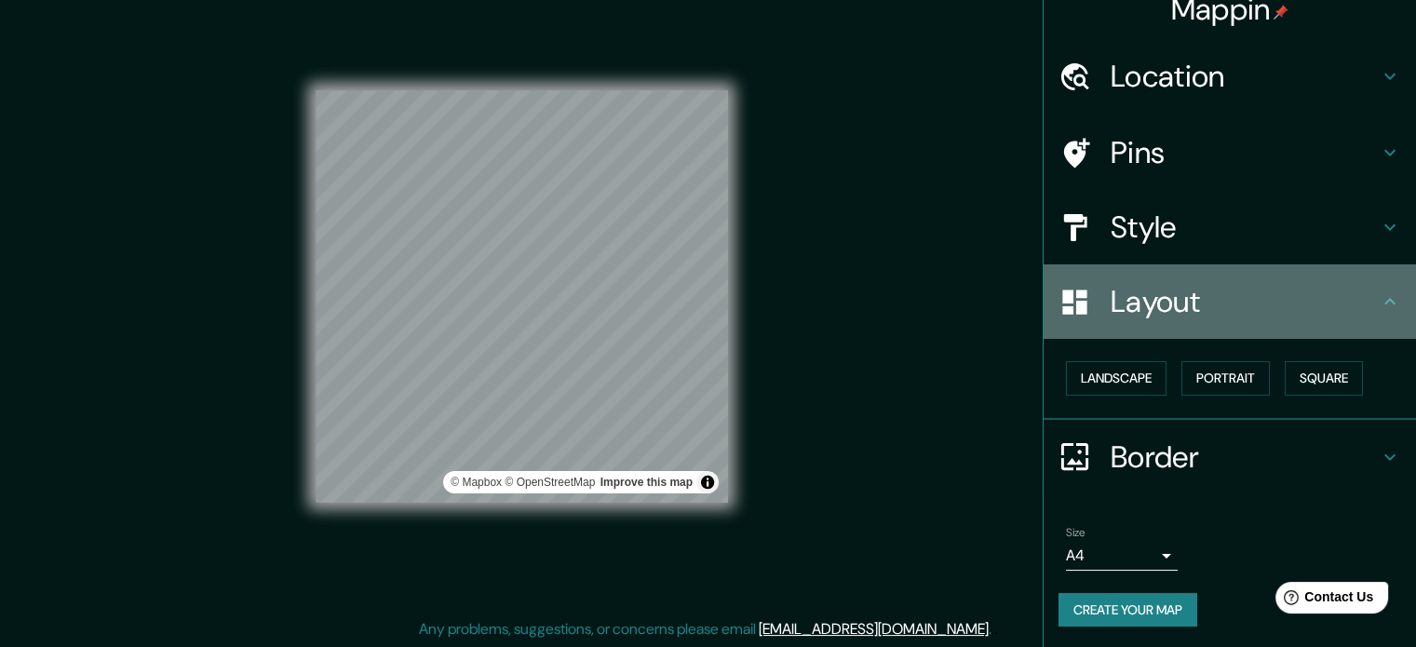
click at [1379, 306] on icon at bounding box center [1390, 301] width 22 height 22
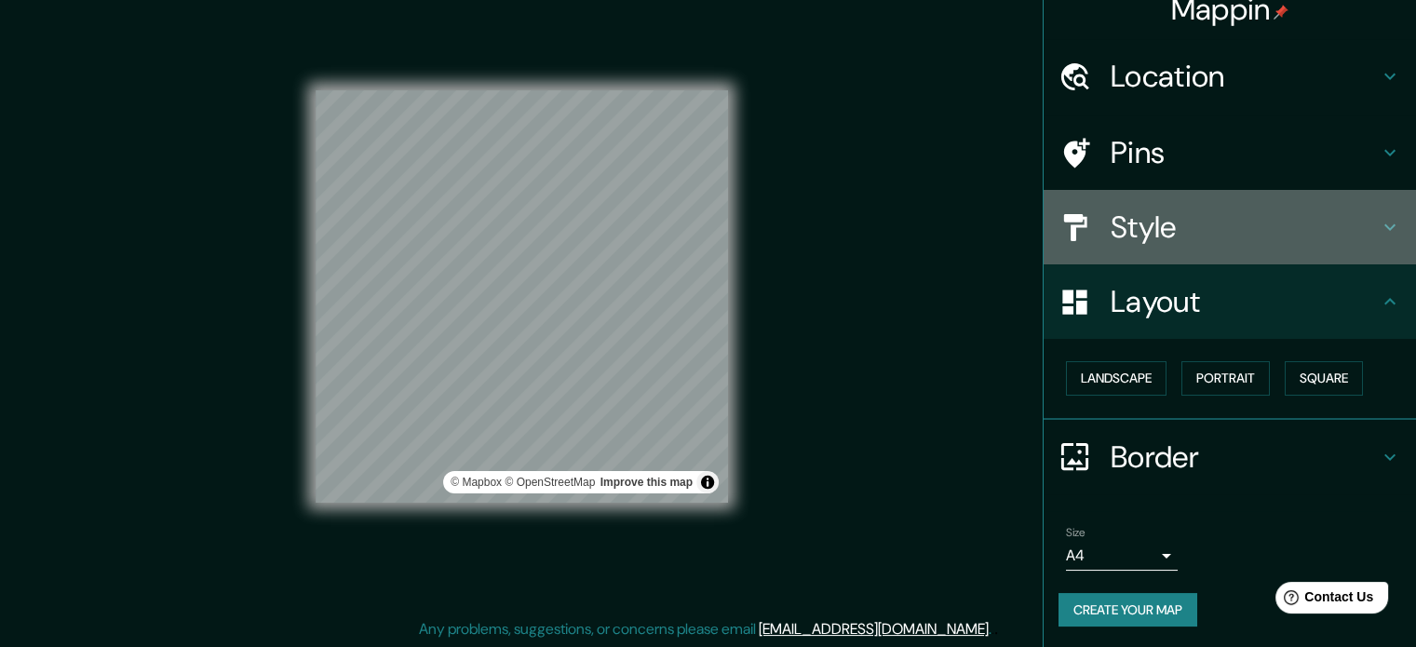
click at [1345, 229] on h4 "Style" at bounding box center [1245, 227] width 268 height 37
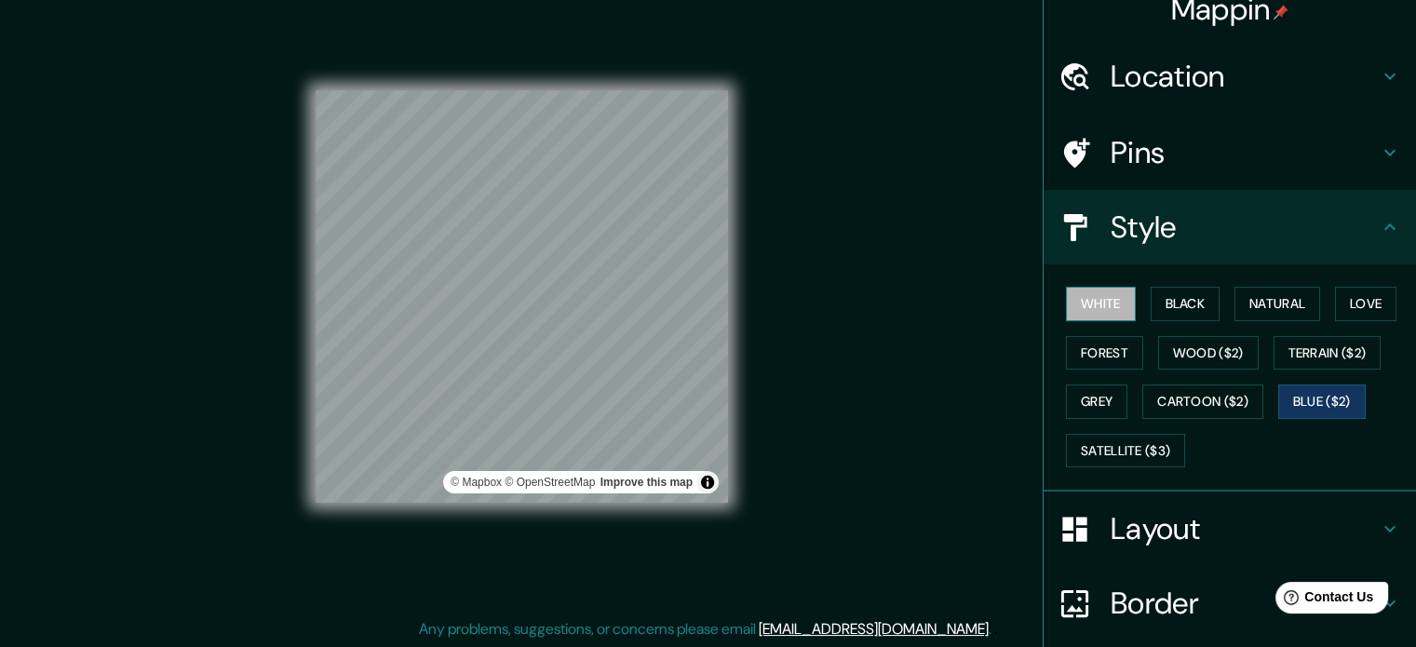
click at [1115, 301] on button "White" at bounding box center [1101, 304] width 70 height 34
click at [1201, 294] on button "Black" at bounding box center [1186, 304] width 70 height 34
click at [1111, 526] on h4 "Layout" at bounding box center [1245, 528] width 268 height 37
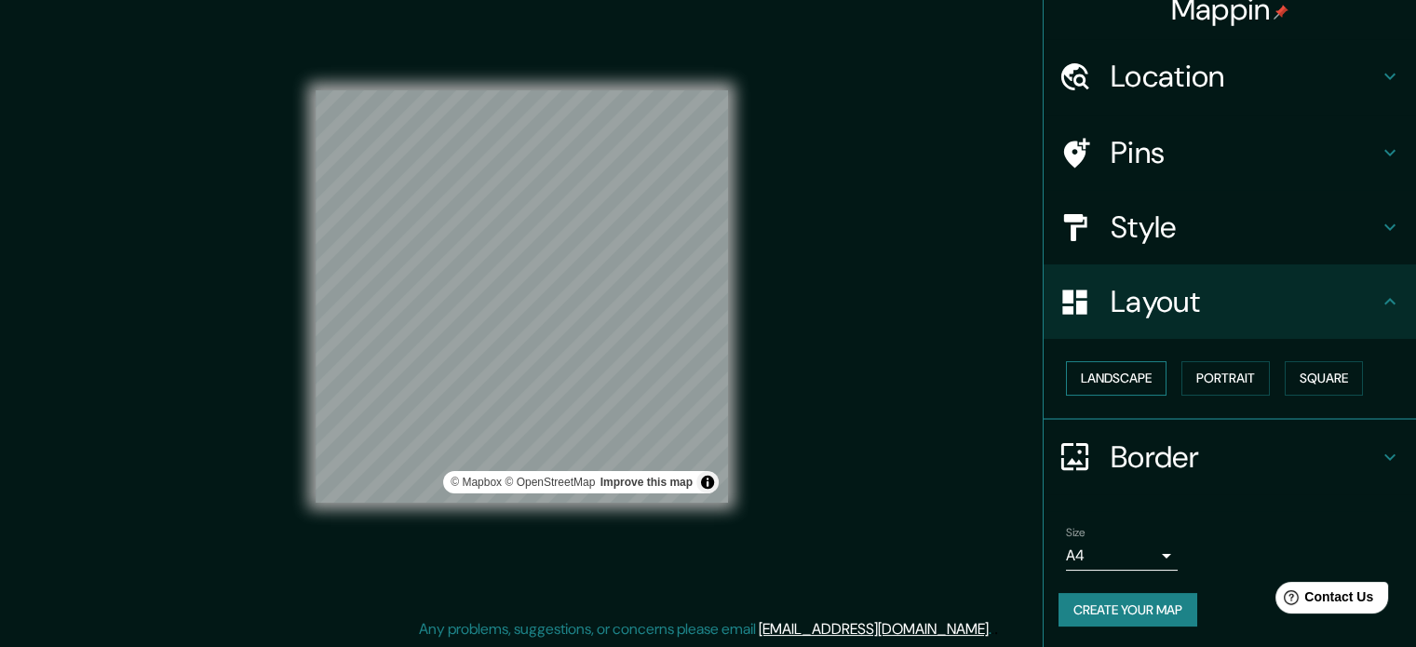
click at [1121, 374] on button "Landscape" at bounding box center [1116, 378] width 101 height 34
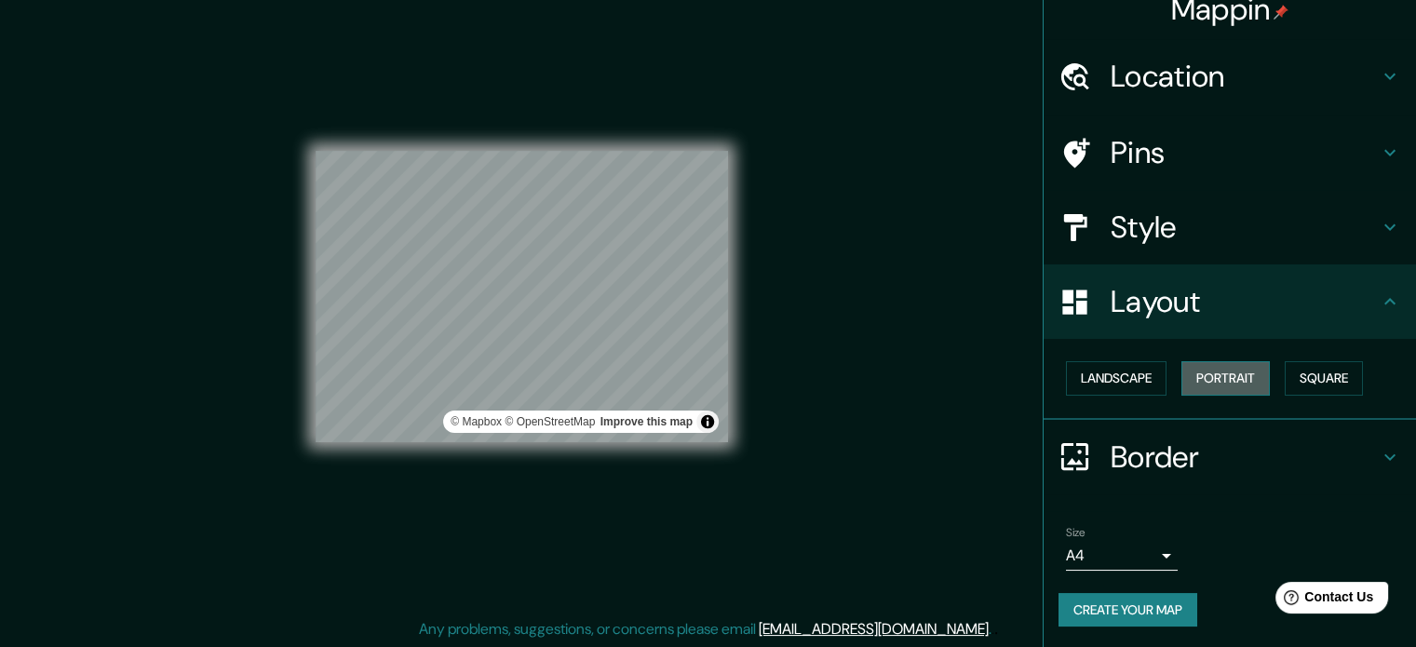
click at [1195, 370] on button "Portrait" at bounding box center [1225, 378] width 88 height 34
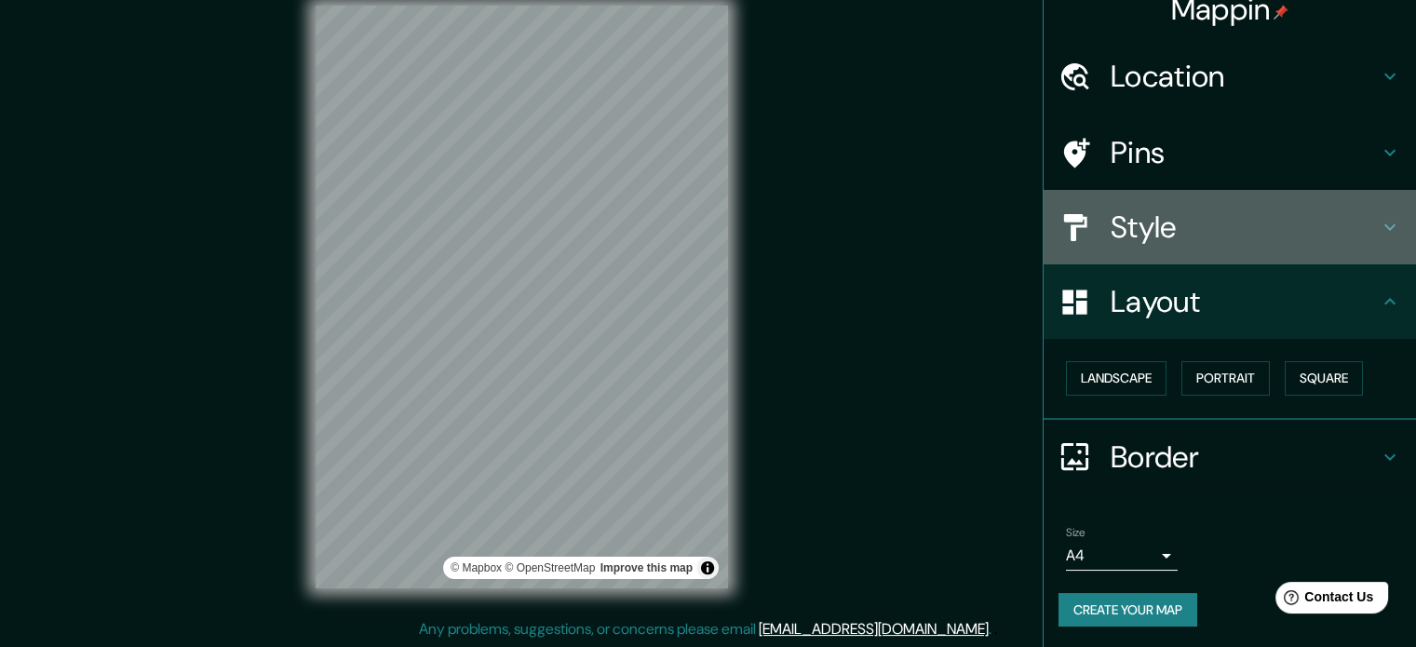
click at [1111, 212] on h4 "Style" at bounding box center [1245, 227] width 268 height 37
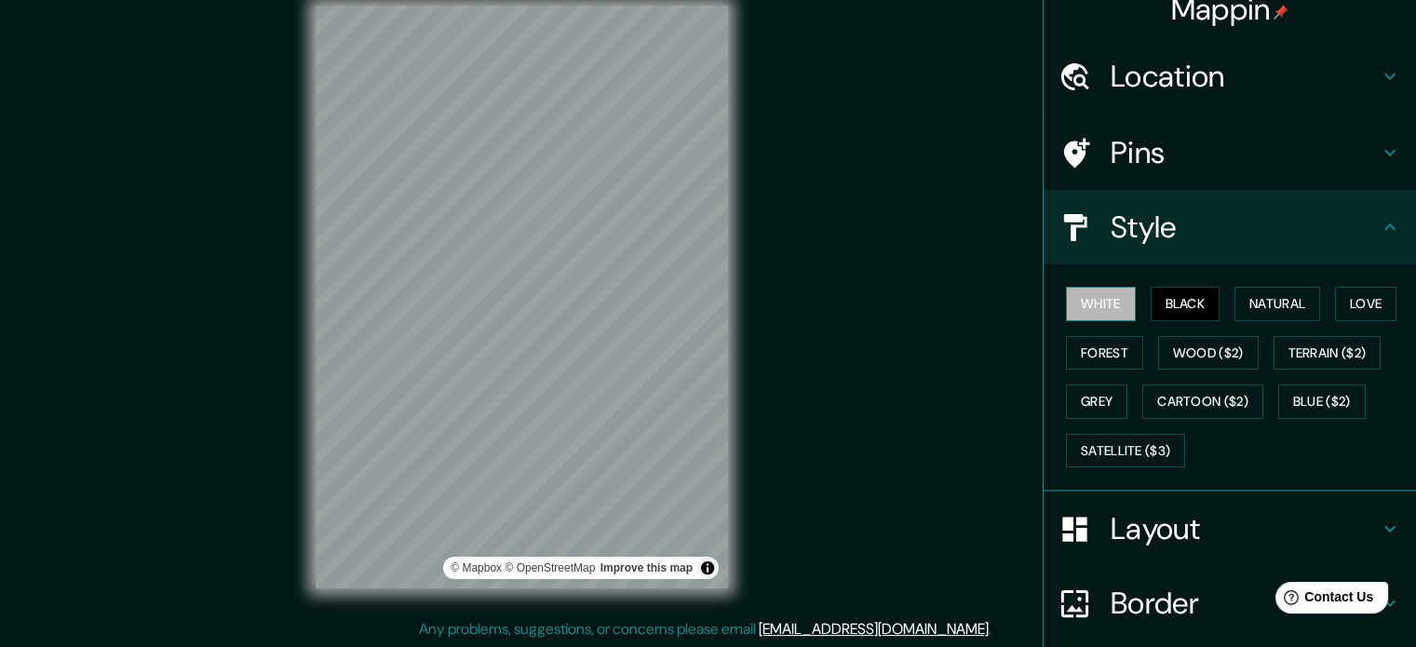
click at [1092, 306] on button "White" at bounding box center [1101, 304] width 70 height 34
click at [1274, 308] on button "Natural" at bounding box center [1277, 304] width 86 height 34
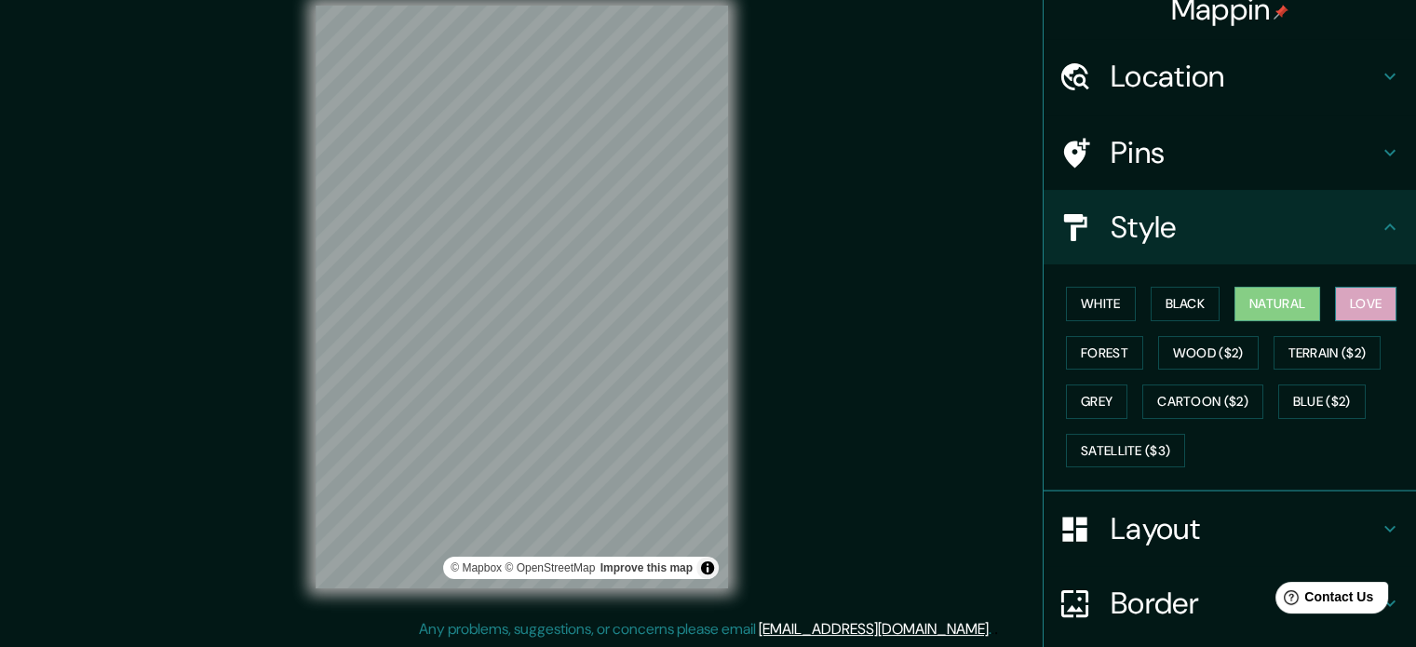
click at [1347, 300] on button "Love" at bounding box center [1365, 304] width 61 height 34
click at [1096, 349] on button "Forest" at bounding box center [1104, 353] width 77 height 34
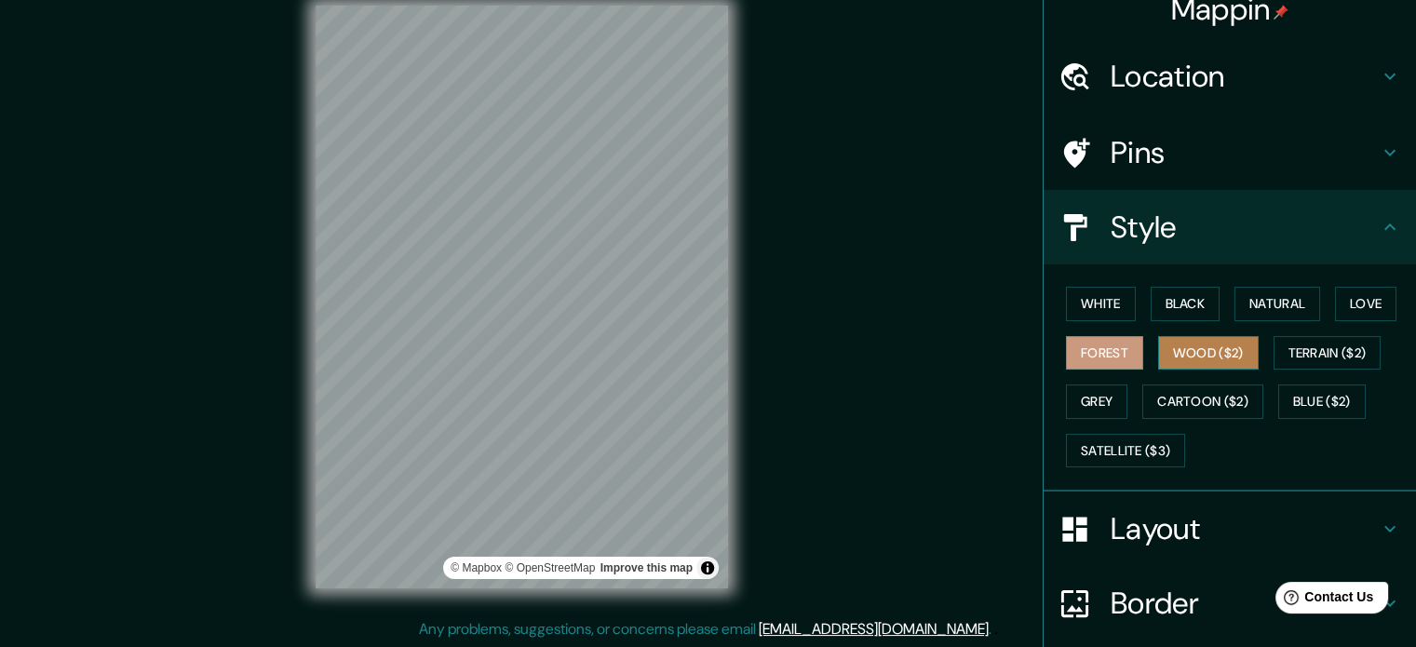
click at [1173, 354] on button "Wood ($2)" at bounding box center [1208, 353] width 101 height 34
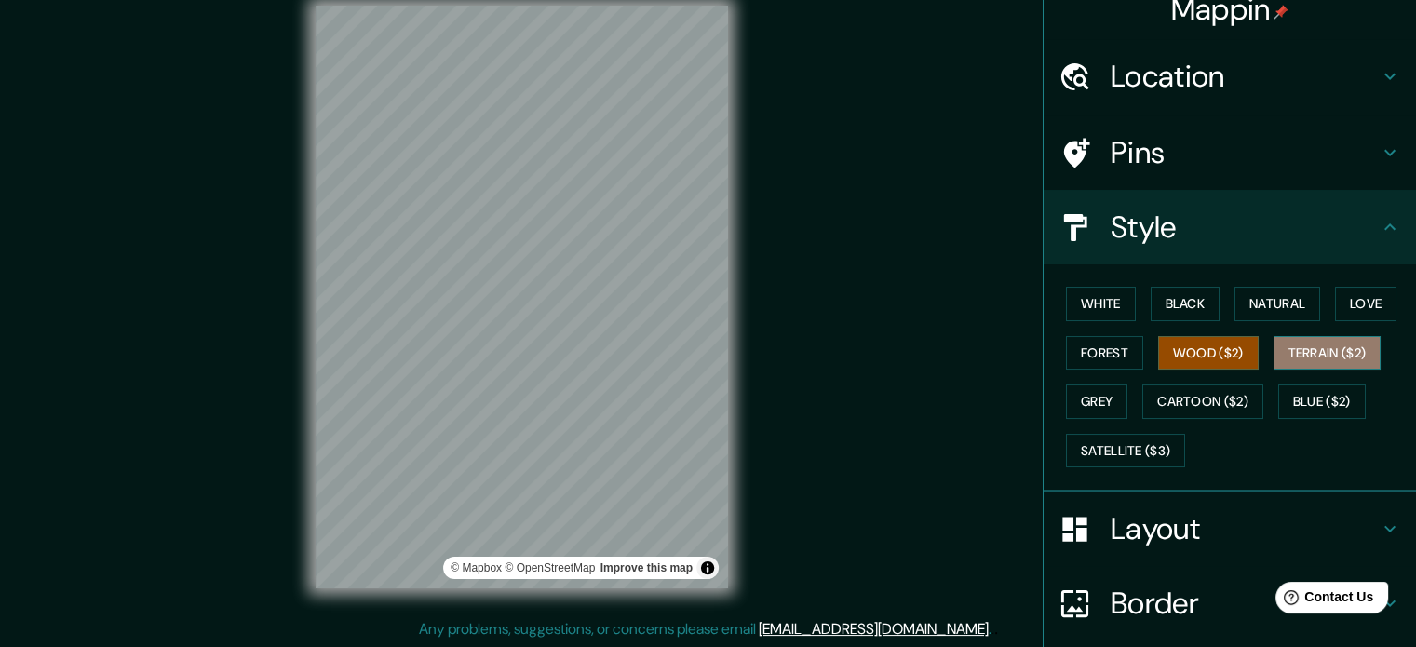
click at [1315, 351] on button "Terrain ($2)" at bounding box center [1328, 353] width 108 height 34
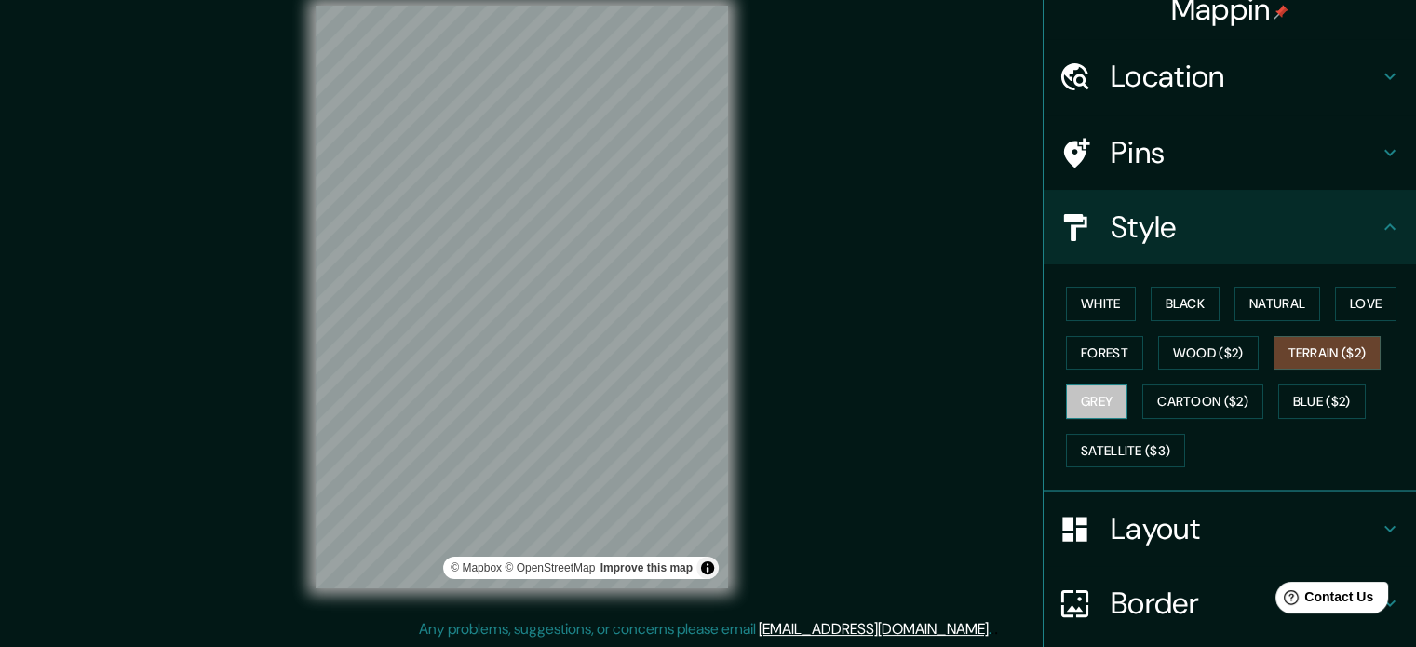
click at [1078, 392] on button "Grey" at bounding box center [1096, 401] width 61 height 34
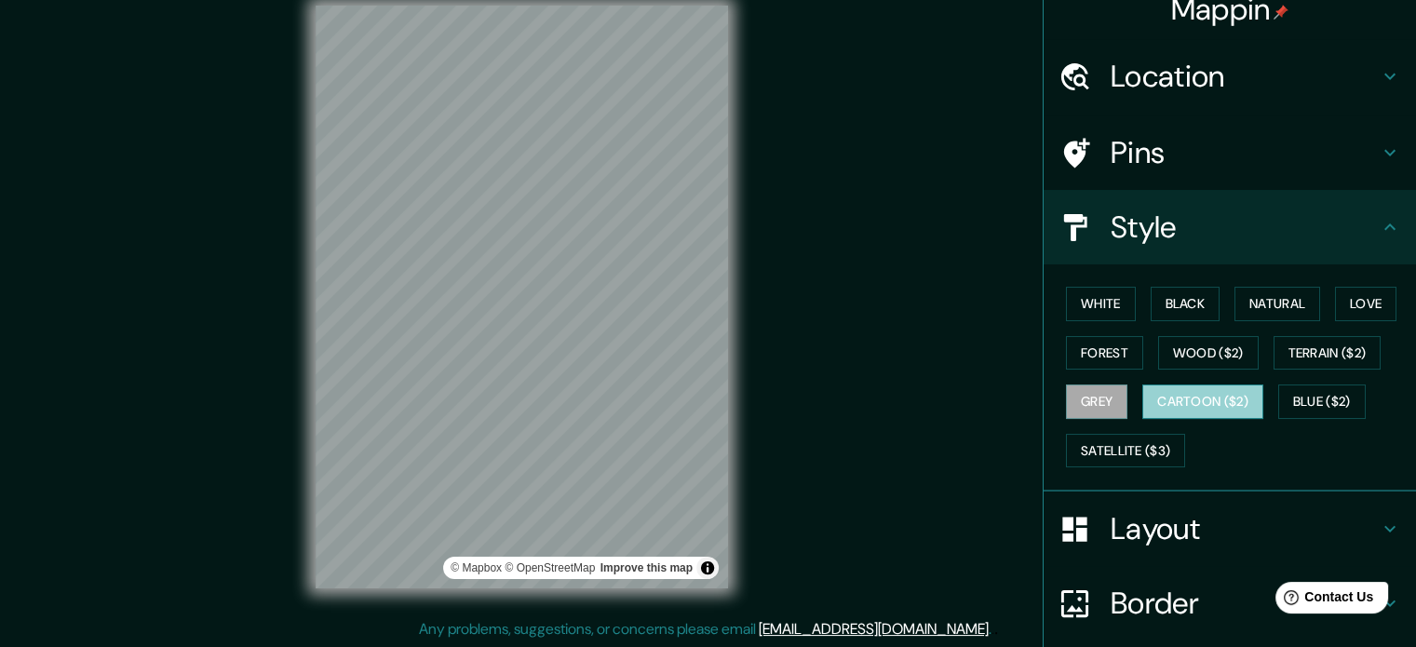
click at [1171, 389] on button "Cartoon ($2)" at bounding box center [1202, 401] width 121 height 34
click at [1324, 394] on button "Blue ($2)" at bounding box center [1322, 401] width 88 height 34
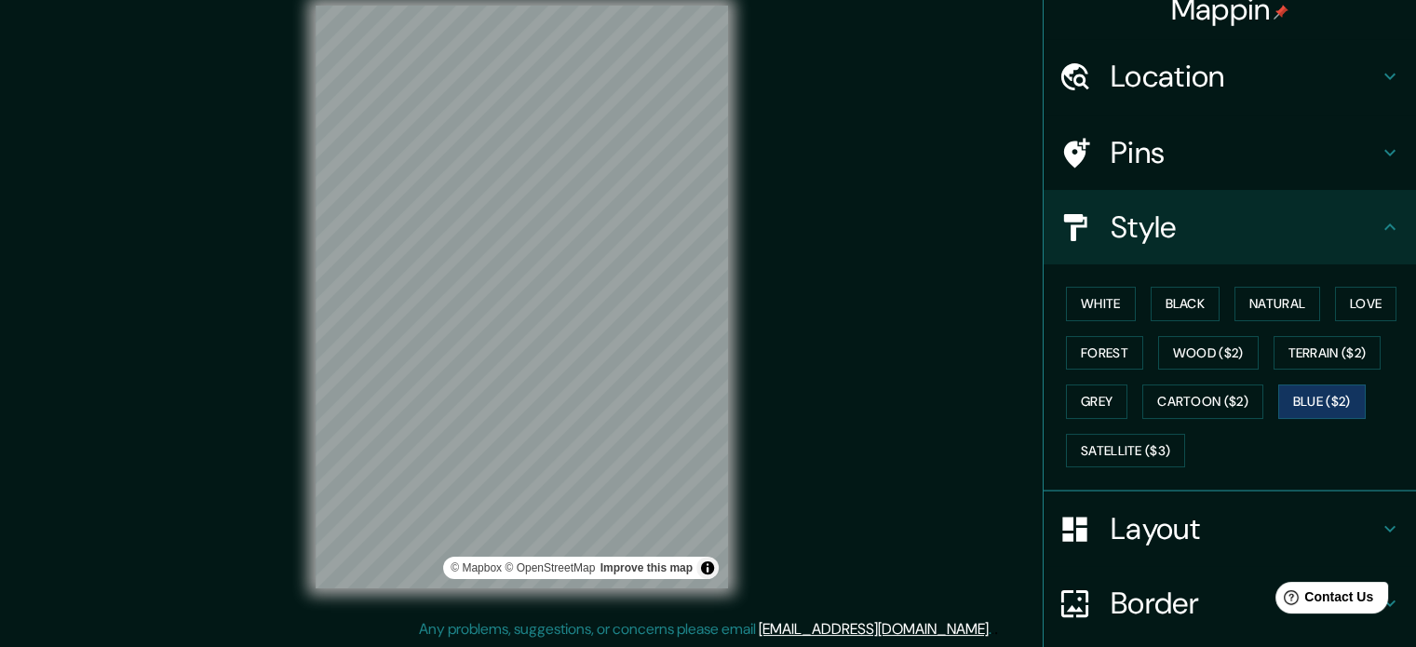
click at [1085, 468] on div "White Black Natural Love Forest Wood ($2) Terrain ($2) Grey Cartoon ($2) Blue (…" at bounding box center [1237, 377] width 357 height 196
click at [1084, 463] on button "Satellite ($3)" at bounding box center [1125, 451] width 119 height 34
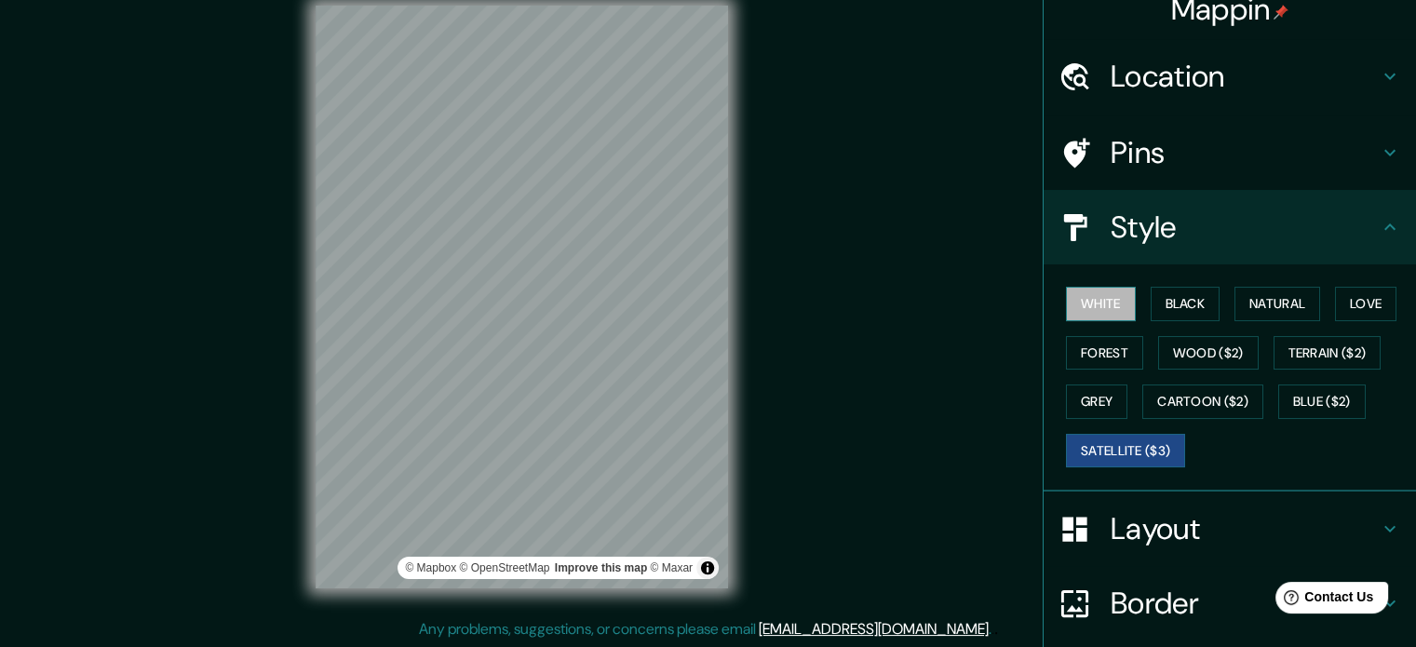
click at [1103, 308] on button "White" at bounding box center [1101, 304] width 70 height 34
